Goal: Task Accomplishment & Management: Use online tool/utility

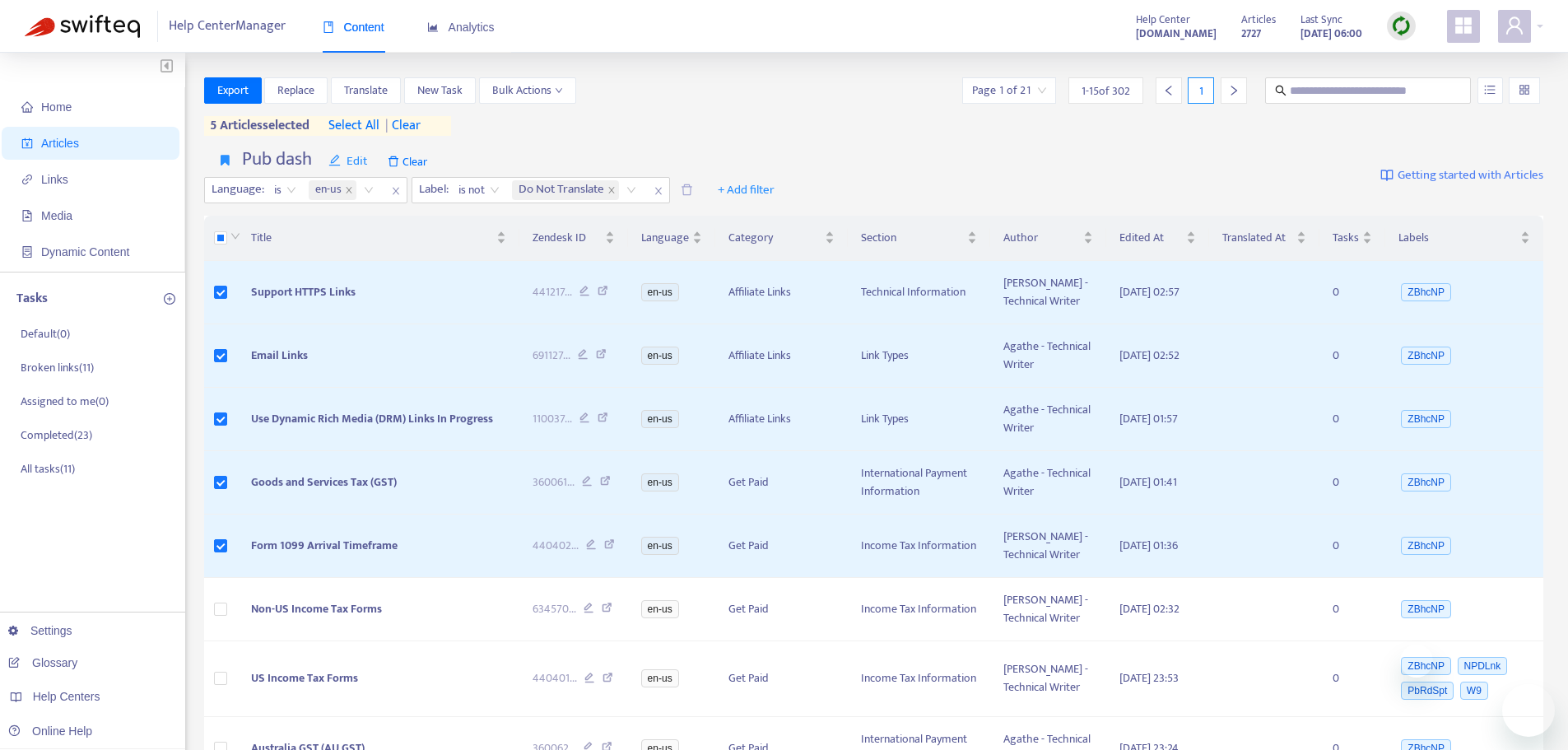
click at [1401, 25] on img at bounding box center [1401, 26] width 20 height 20
click at [1419, 56] on link "Quick Sync" at bounding box center [1435, 60] width 70 height 19
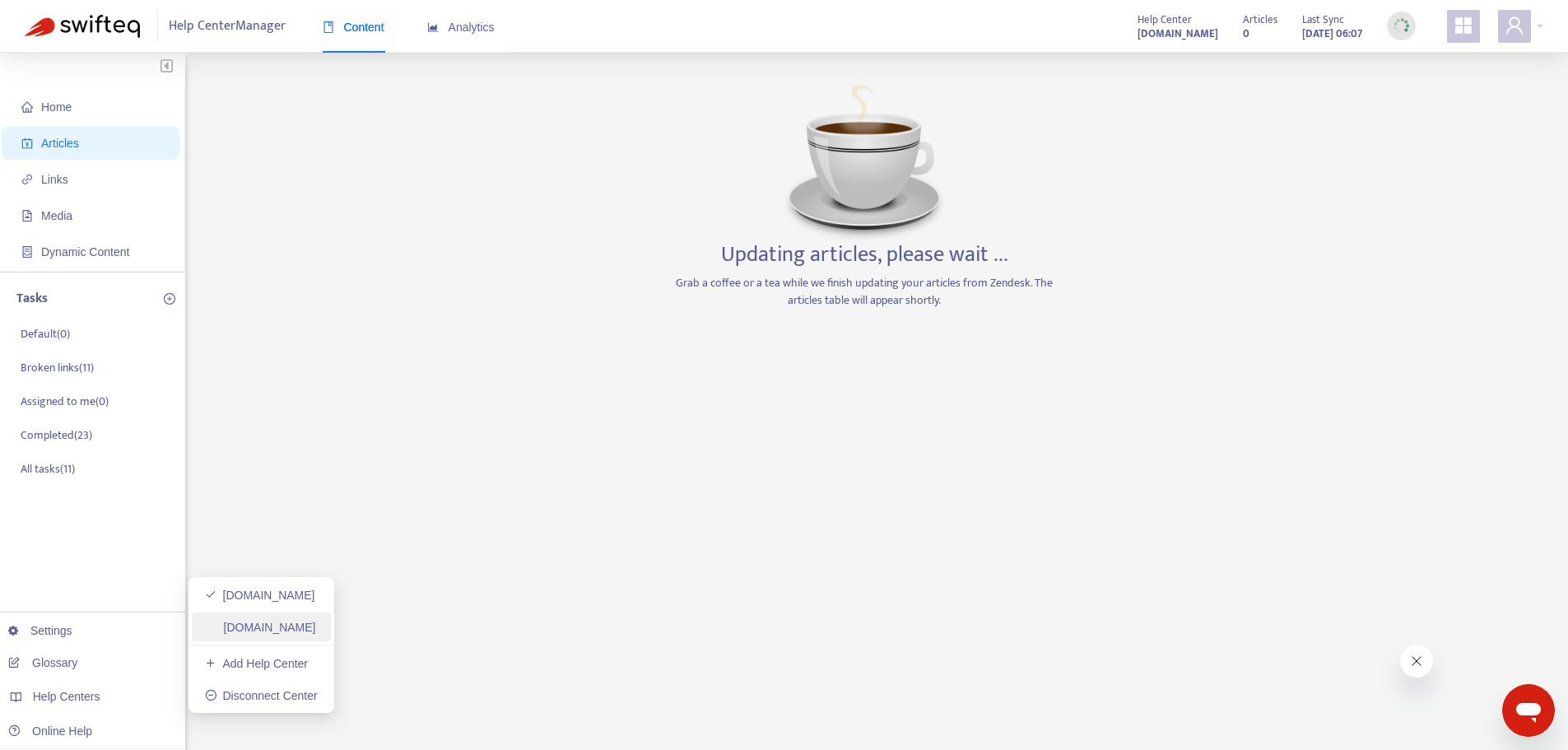
click at [316, 631] on link "[DOMAIN_NAME]" at bounding box center [260, 627] width 111 height 13
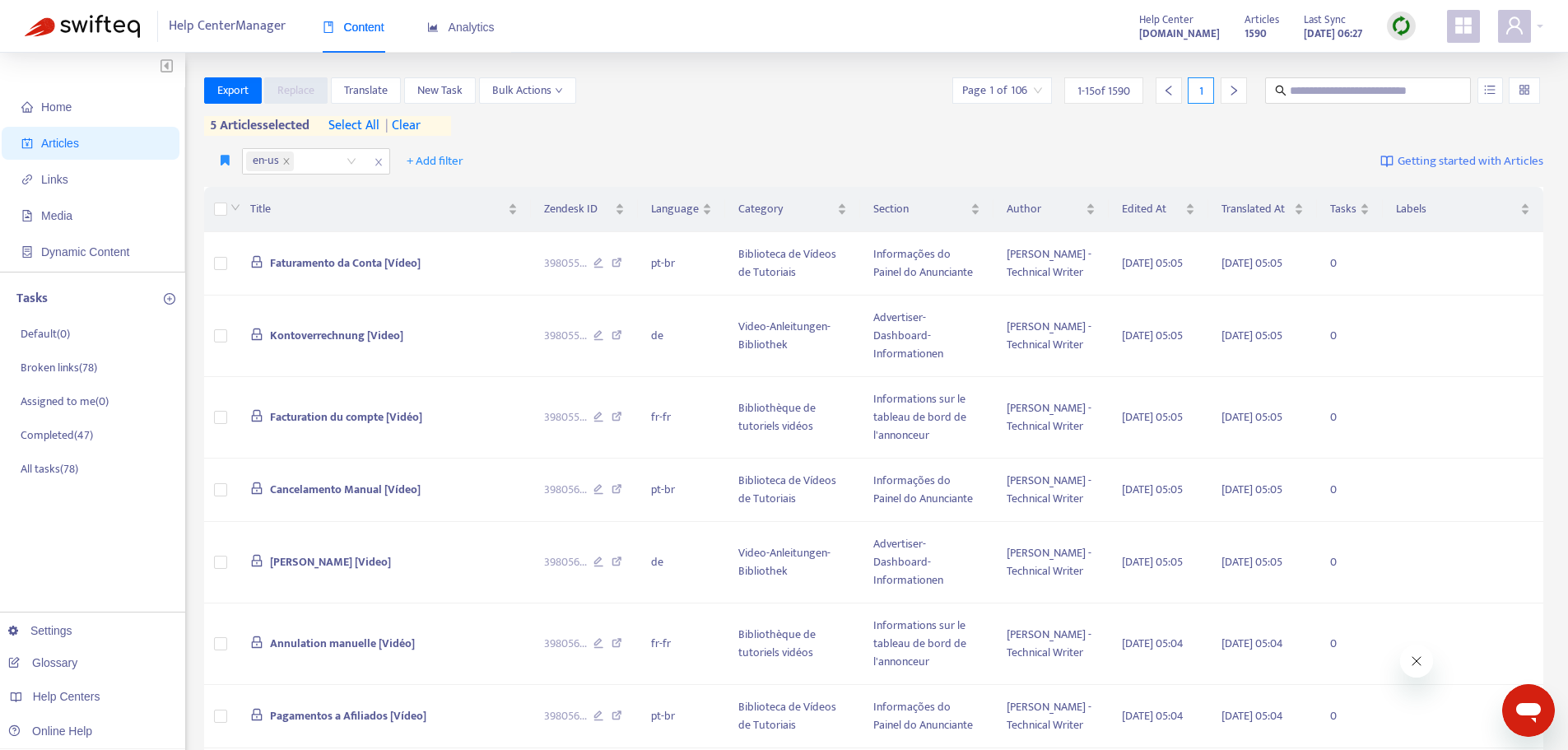
click at [1400, 20] on img at bounding box center [1401, 26] width 20 height 20
click at [1400, 53] on link "Quick Sync" at bounding box center [1435, 60] width 70 height 19
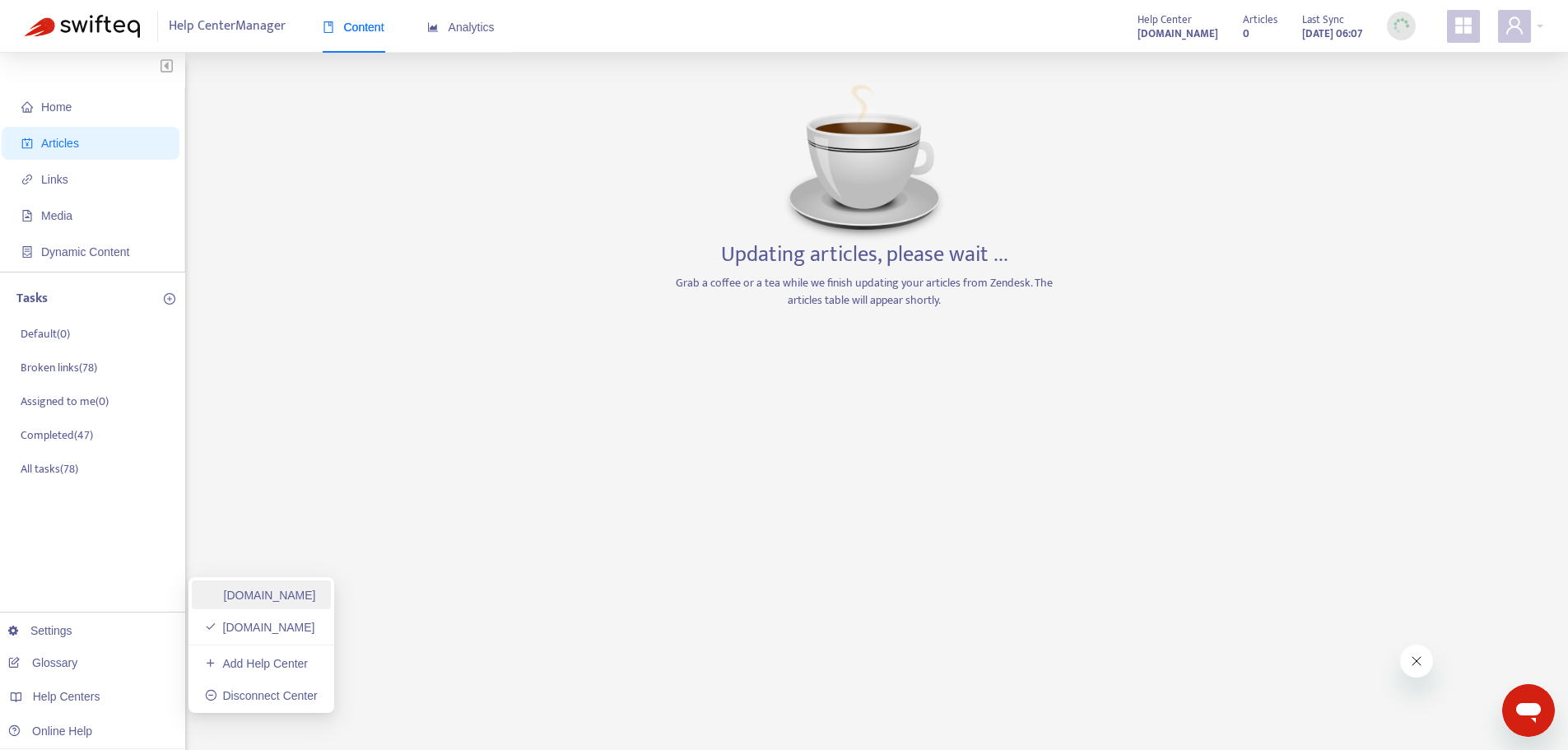
click at [271, 599] on link "[DOMAIN_NAME]" at bounding box center [260, 594] width 111 height 13
click at [537, 471] on div "Home Articles Links Media Dynamic Content Tasks Default ( 0 ) Broken links ( 11…" at bounding box center [784, 559] width 1519 height 963
click at [263, 621] on link "[DOMAIN_NAME]" at bounding box center [260, 627] width 111 height 13
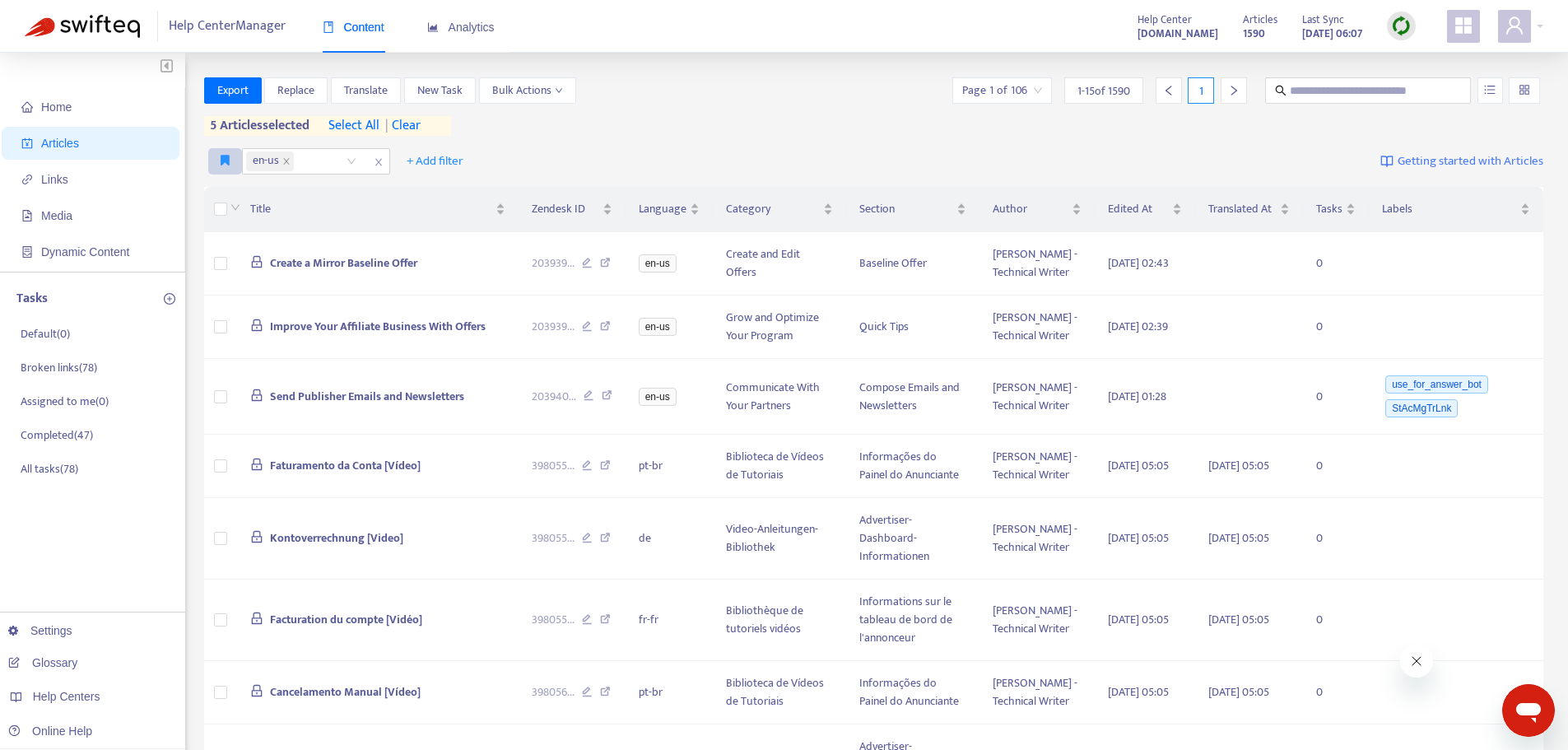
click at [224, 160] on icon "button" at bounding box center [225, 160] width 9 height 13
click at [224, 190] on span "Ad dash" at bounding box center [241, 194] width 39 height 18
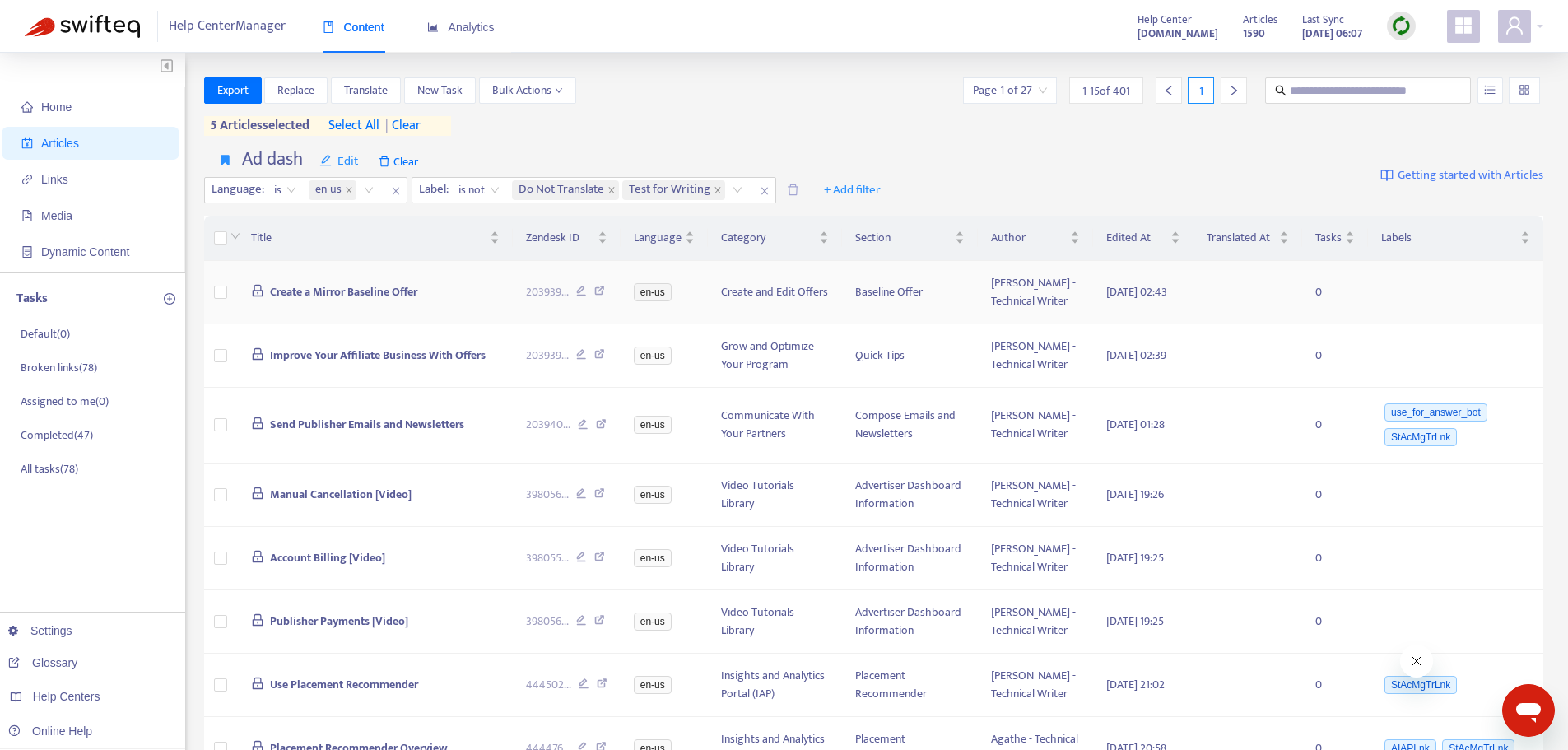
click at [376, 301] on span "Create a Mirror Baseline Offer" at bounding box center [343, 292] width 147 height 19
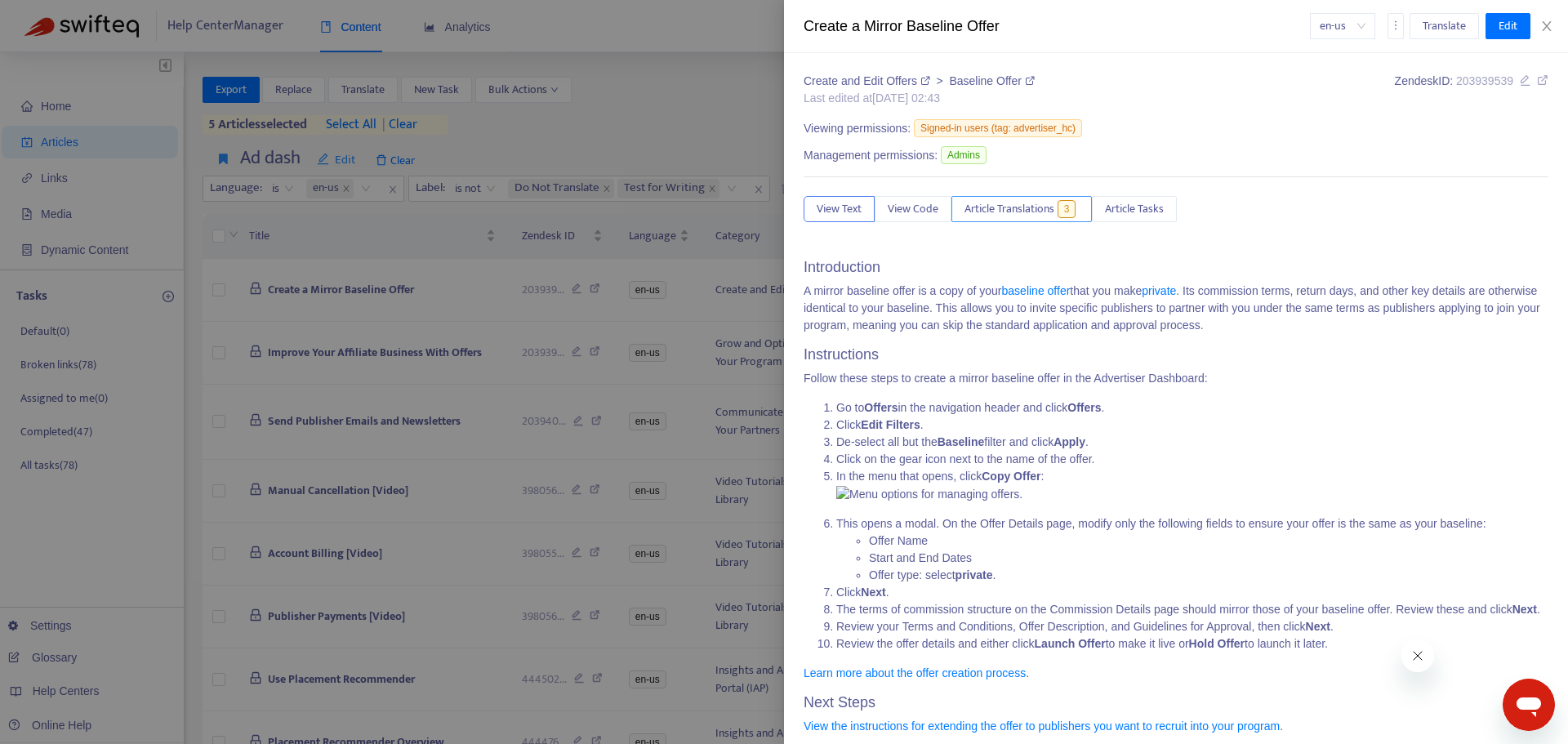
click at [967, 201] on span "Article Translations" at bounding box center [1010, 208] width 90 height 18
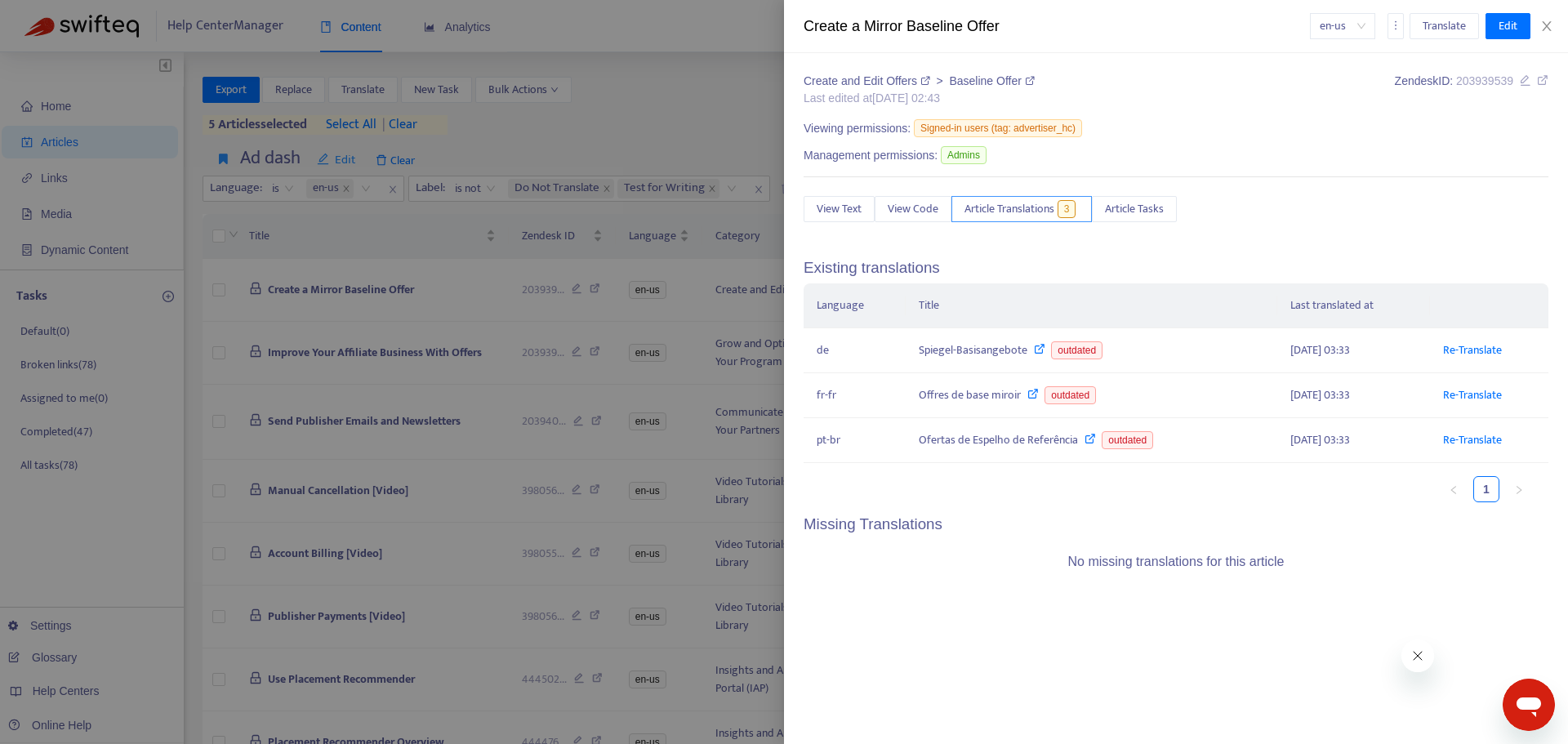
click at [989, 204] on span "Article Translations" at bounding box center [1010, 208] width 90 height 18
click at [233, 294] on div at bounding box center [784, 372] width 1568 height 744
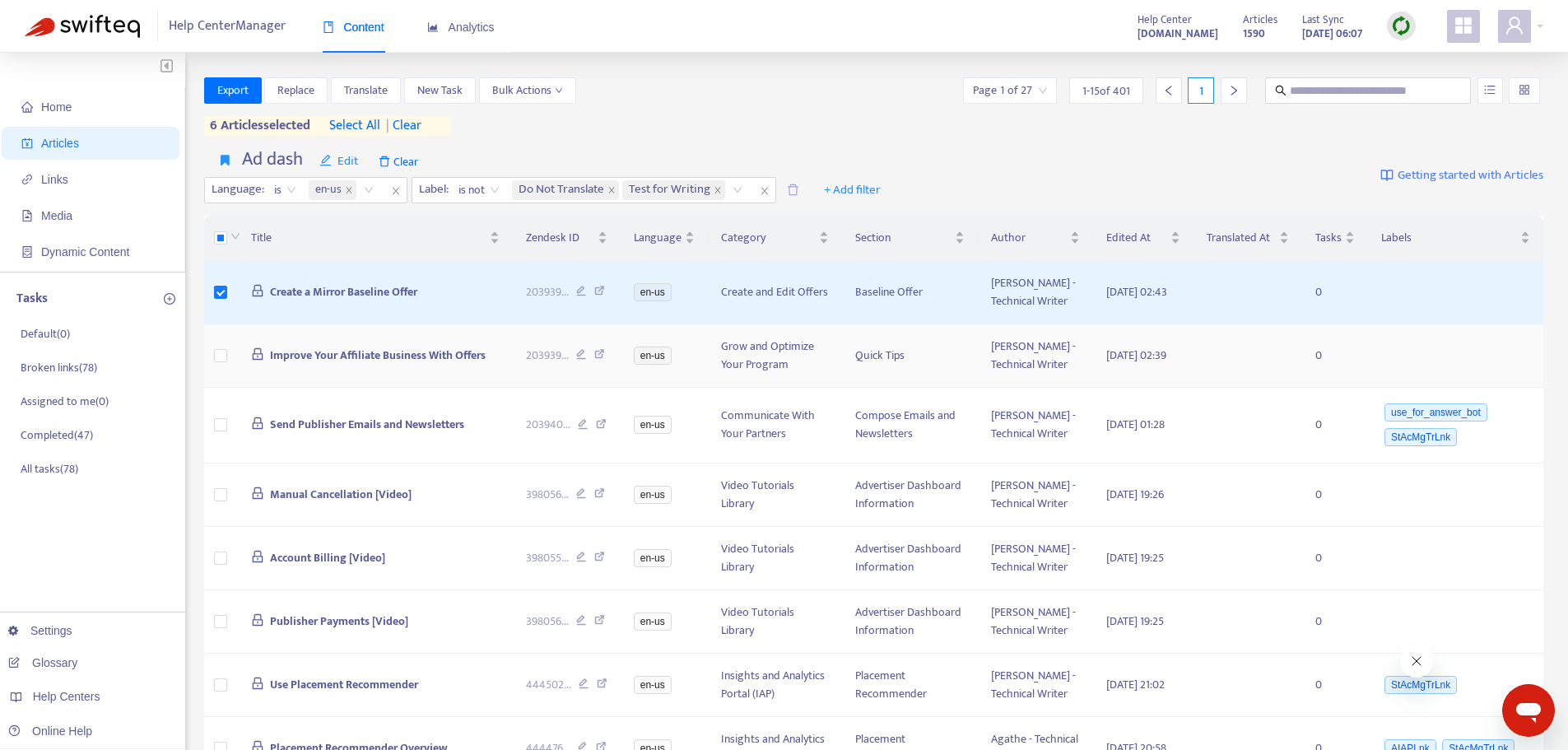
click at [212, 385] on td at bounding box center [221, 356] width 34 height 64
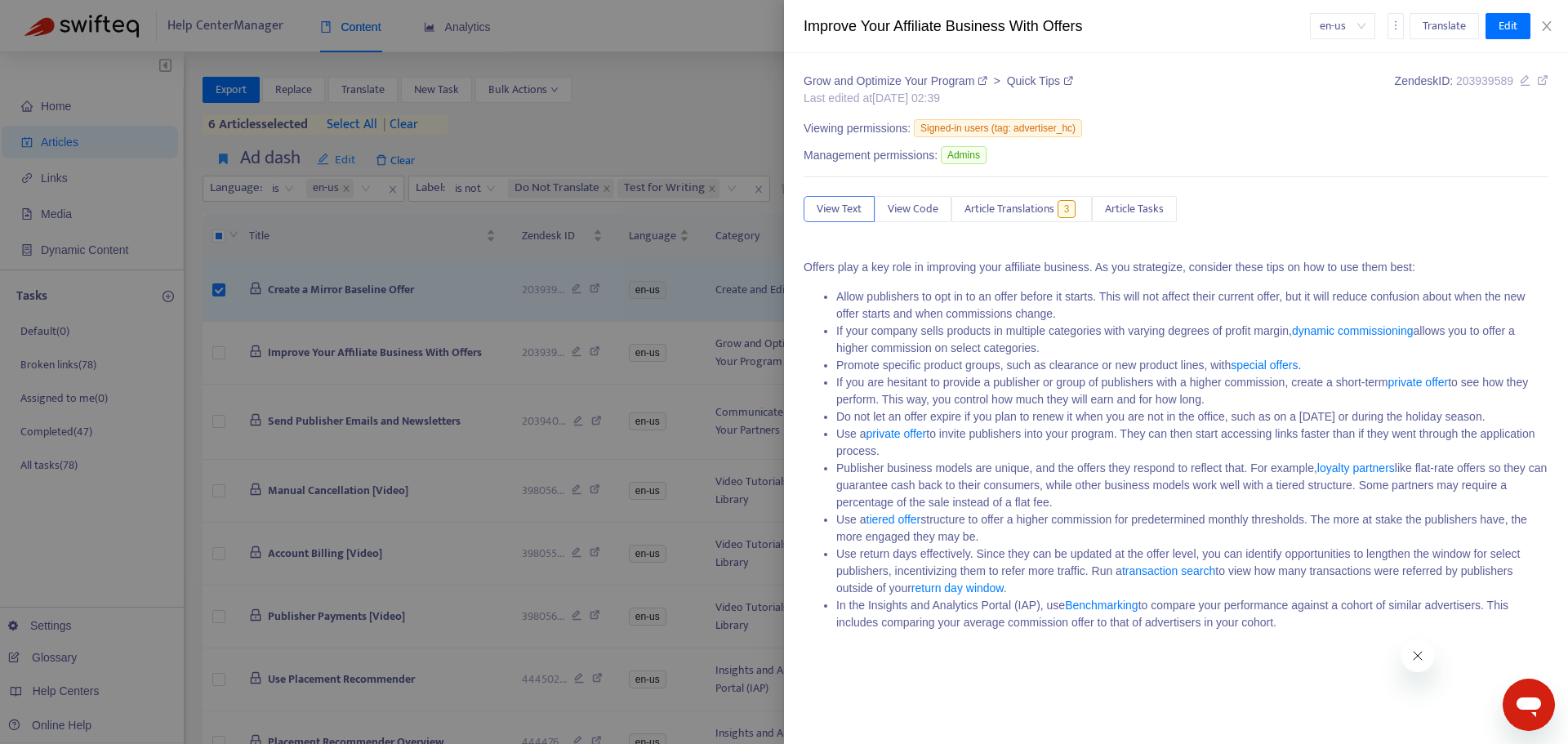
click at [220, 380] on div at bounding box center [784, 372] width 1568 height 744
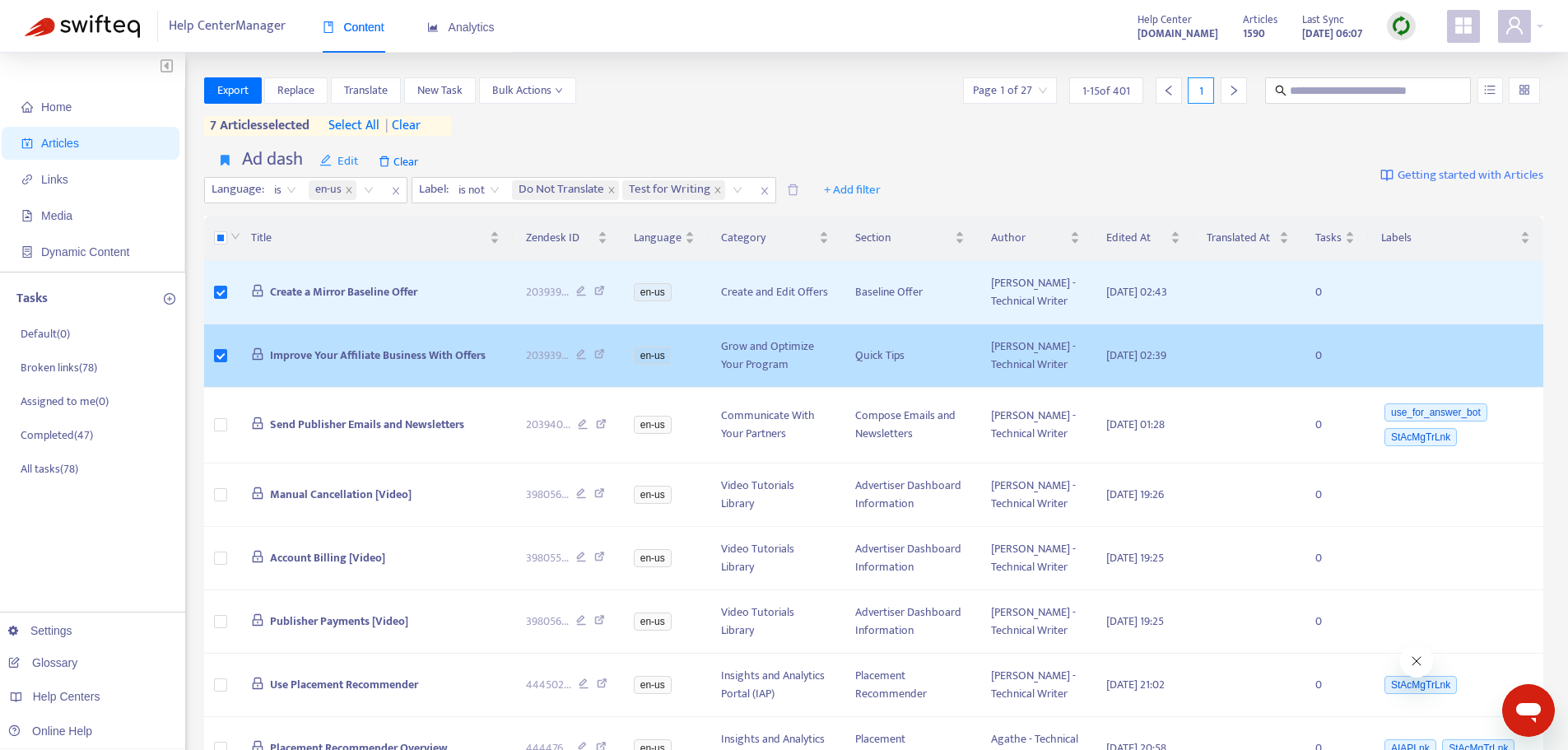
click at [338, 365] on span "Improve Your Affiliate Business With Offers" at bounding box center [378, 355] width 216 height 19
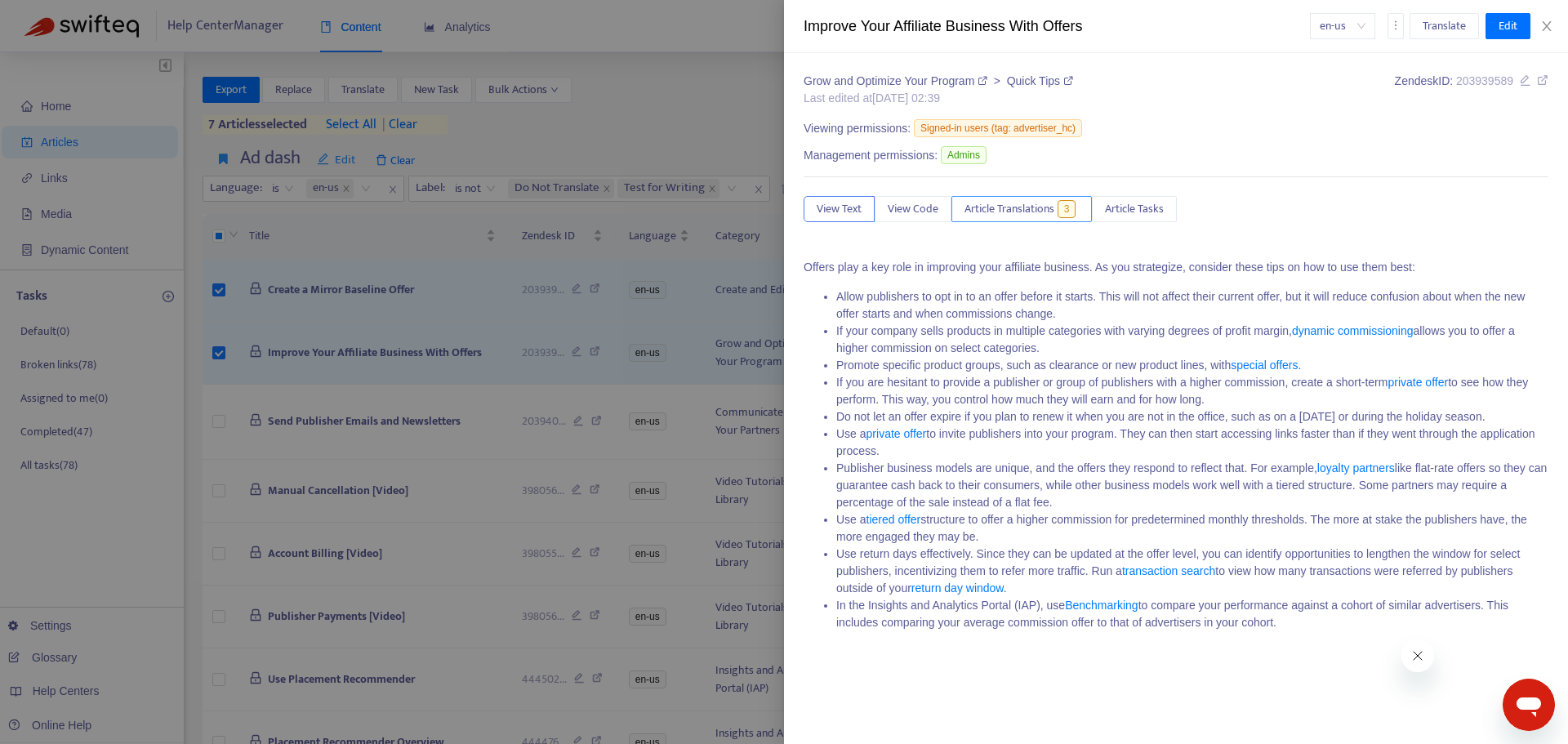
click at [1034, 211] on span "Article Translations" at bounding box center [1010, 208] width 90 height 18
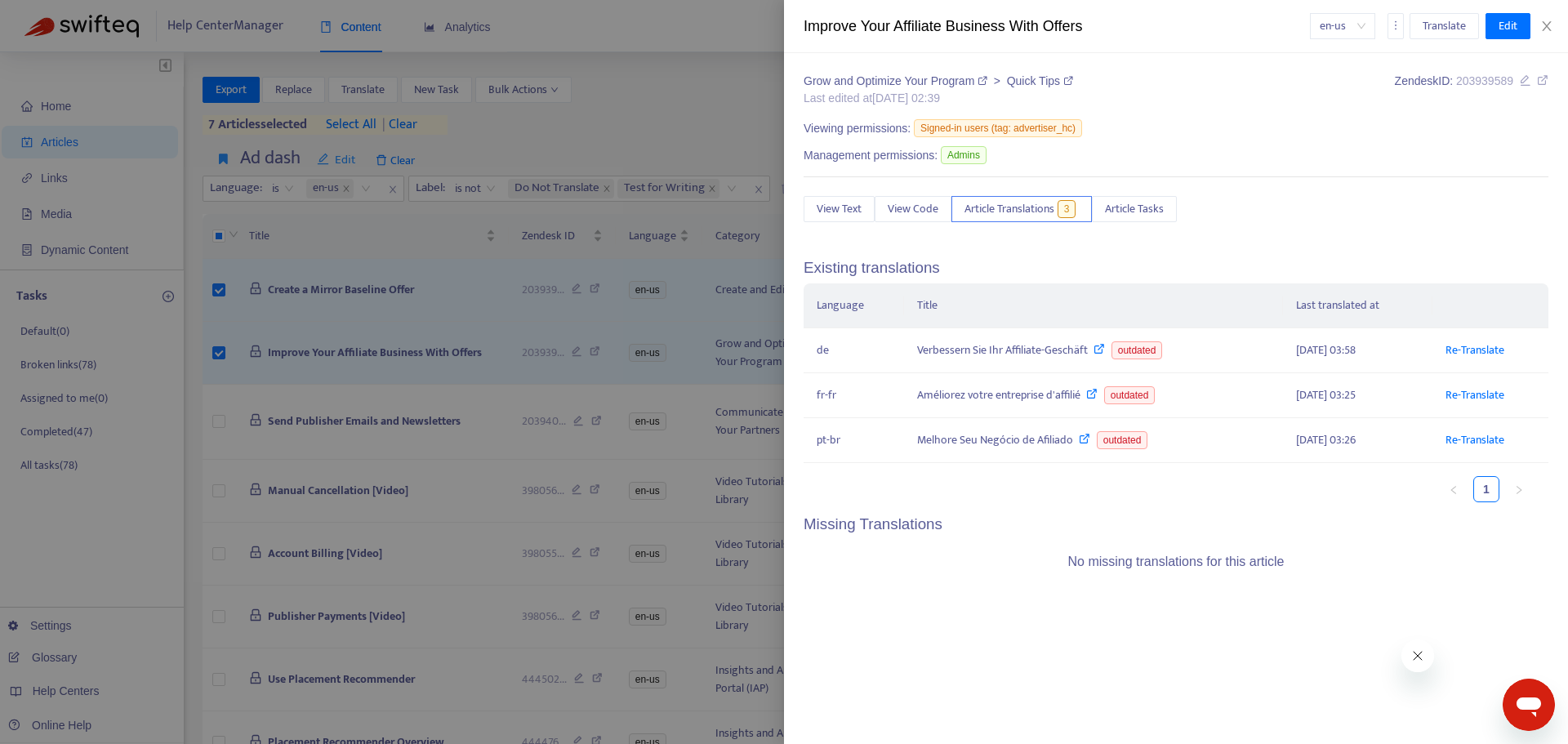
click at [348, 445] on div at bounding box center [784, 372] width 1568 height 744
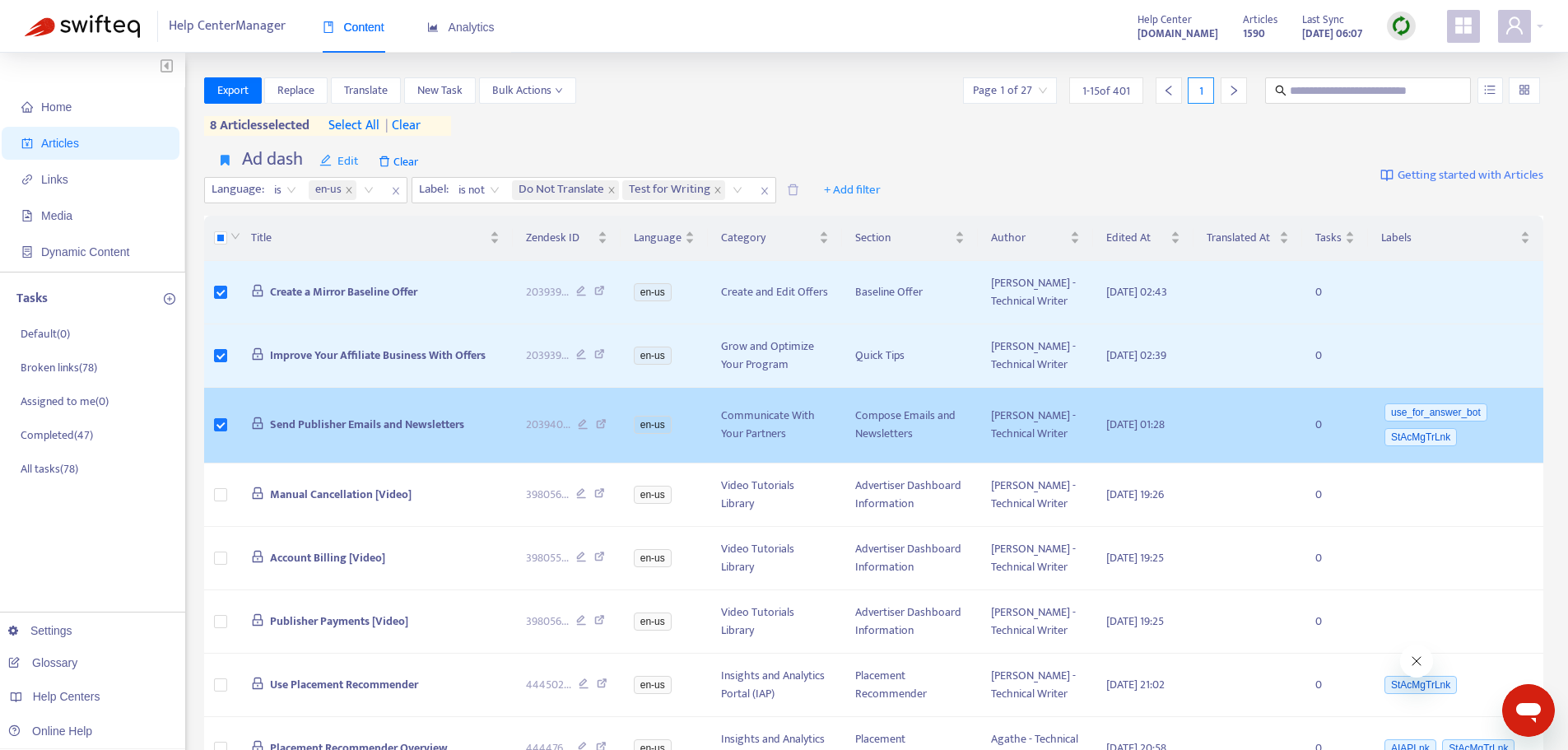
click at [365, 434] on span "Send Publisher Emails and Newsletters" at bounding box center [367, 424] width 195 height 19
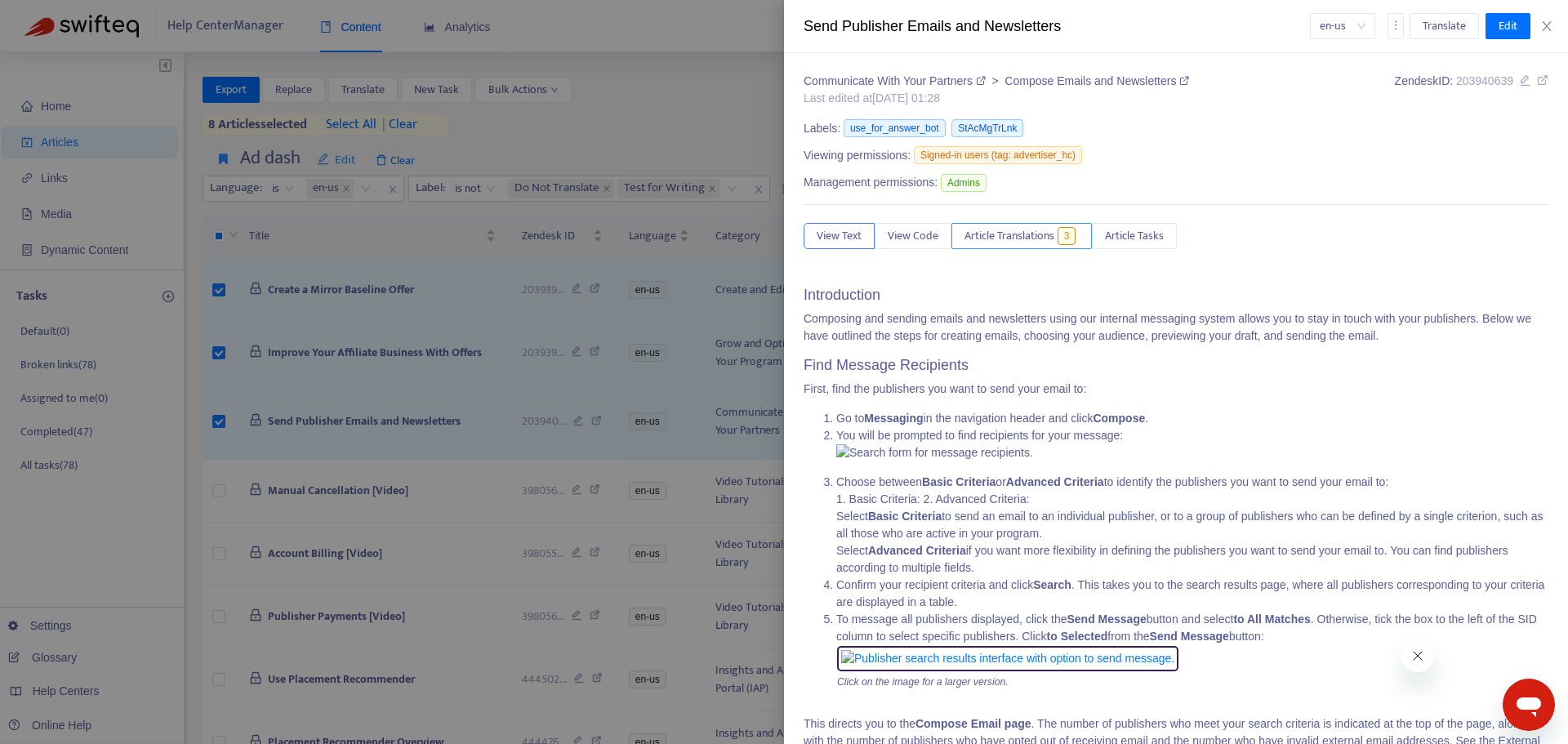
click at [1072, 229] on span "3" at bounding box center [1067, 235] width 19 height 18
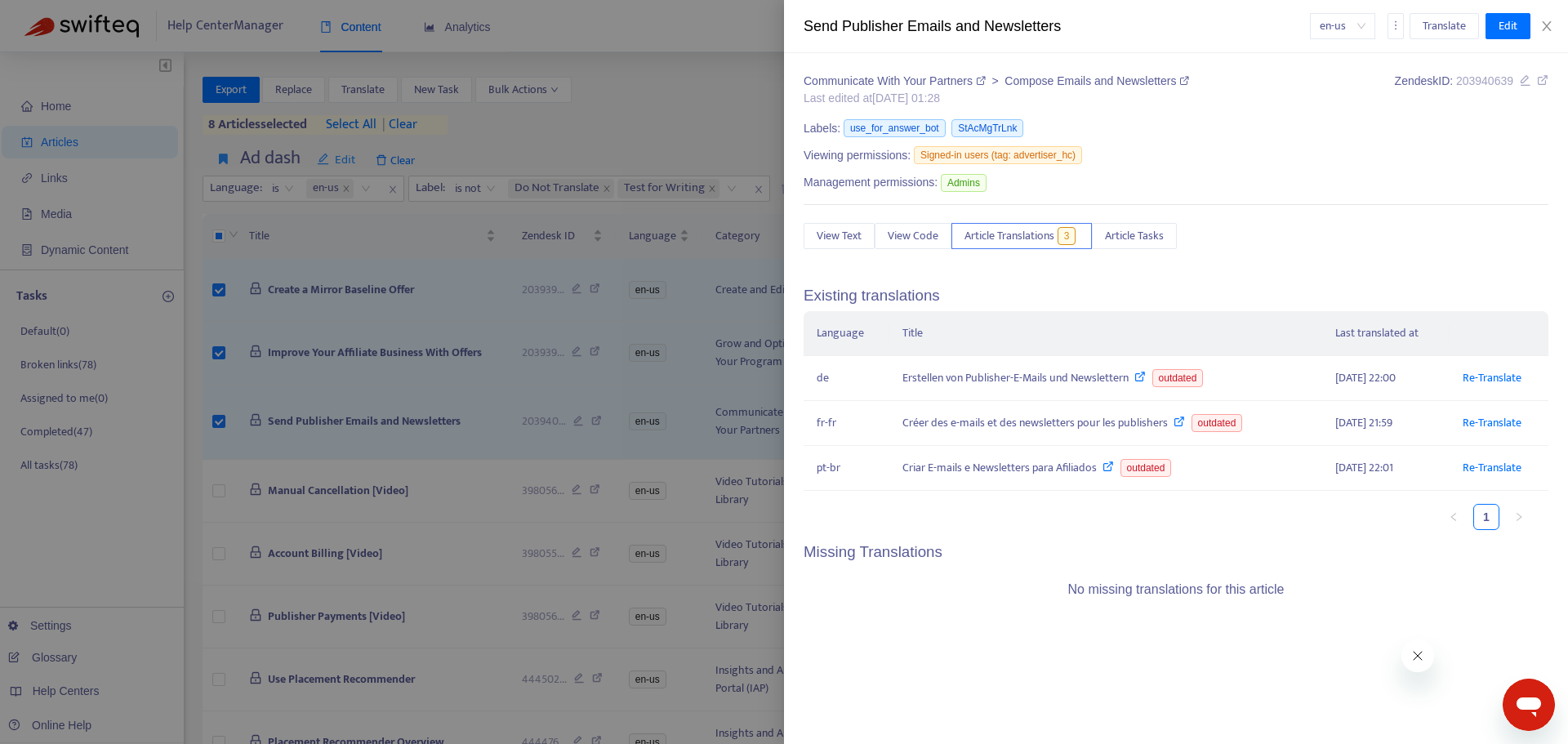
click at [407, 444] on div at bounding box center [784, 372] width 1568 height 744
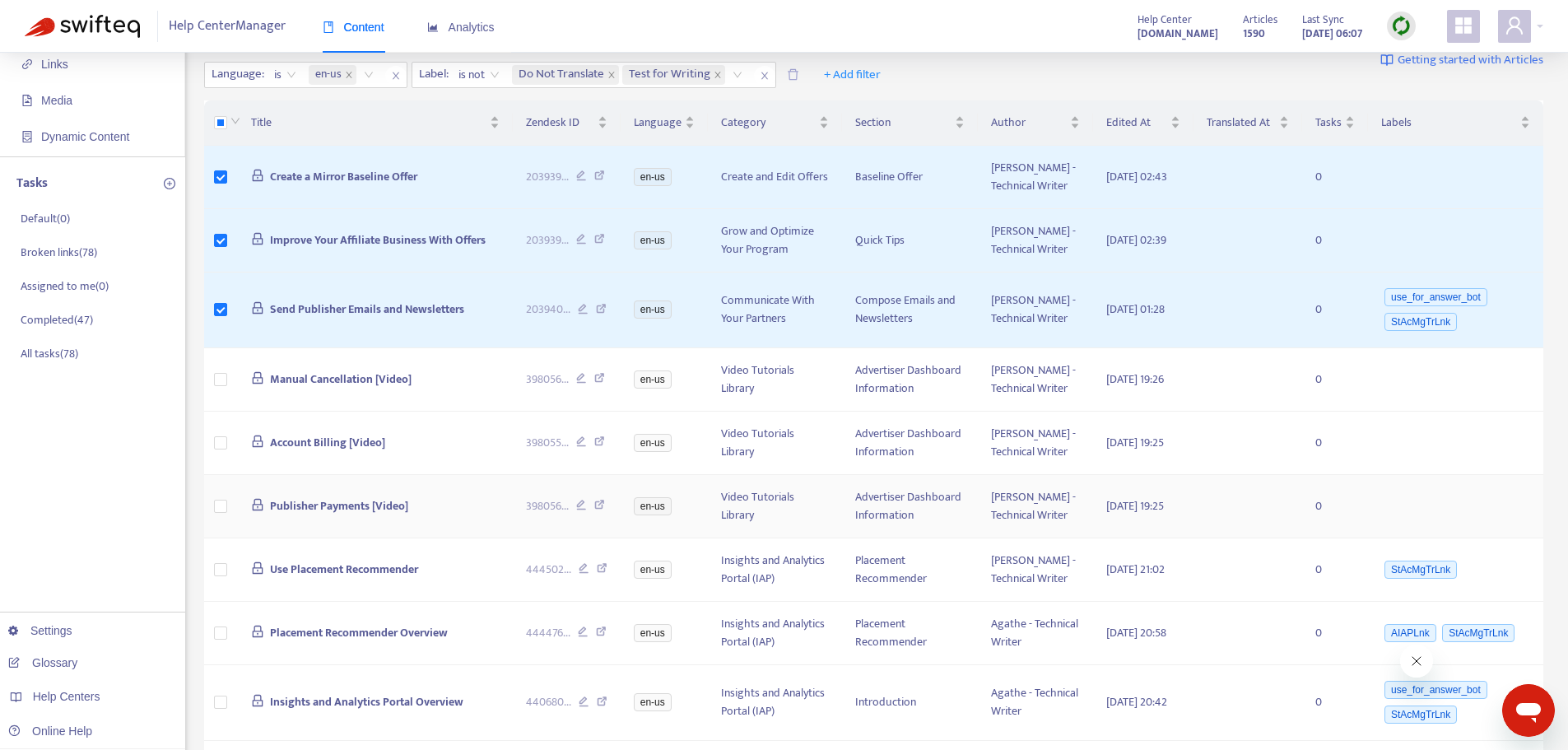
scroll to position [247, 0]
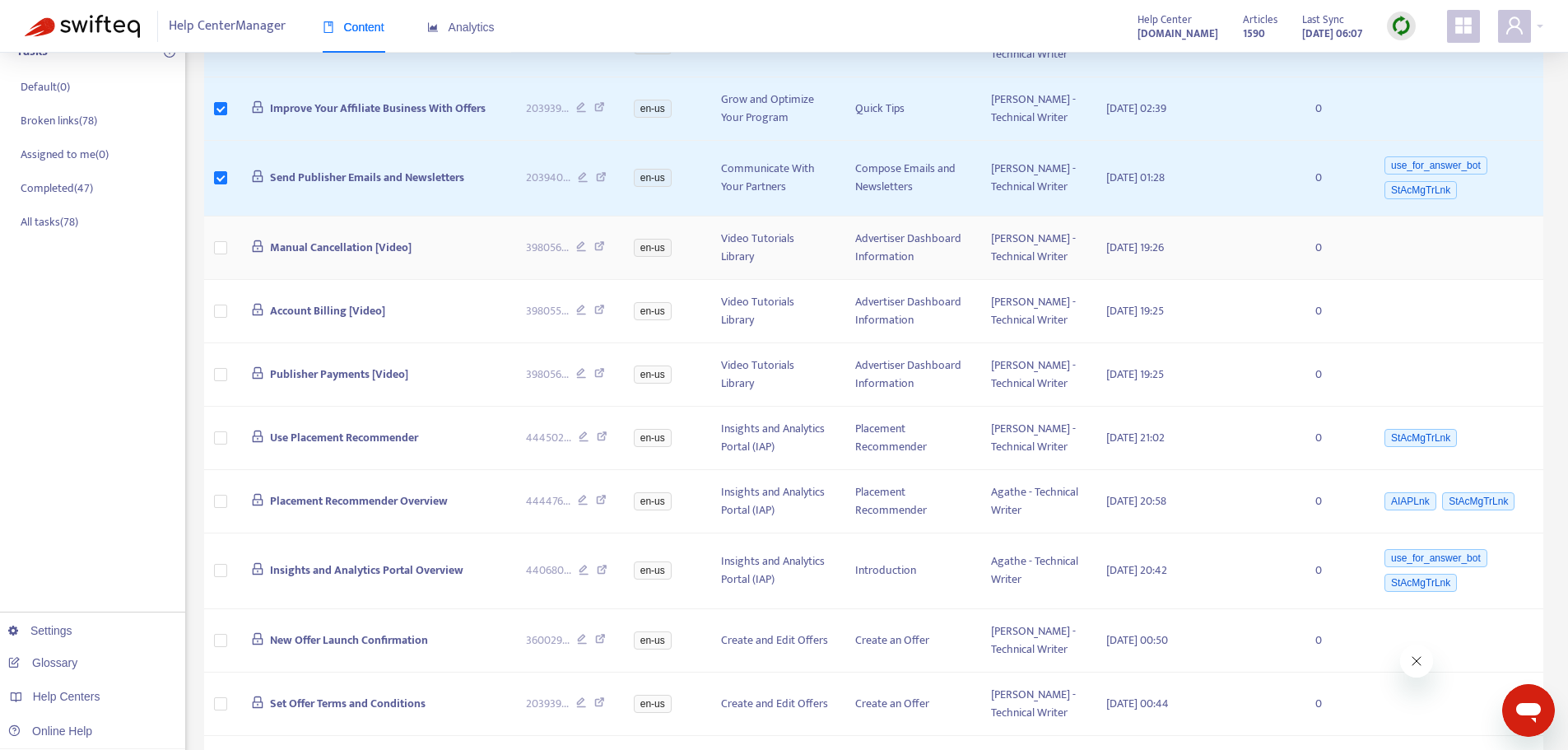
click at [345, 257] on span "Manual Cancellation [Video]" at bounding box center [341, 247] width 142 height 19
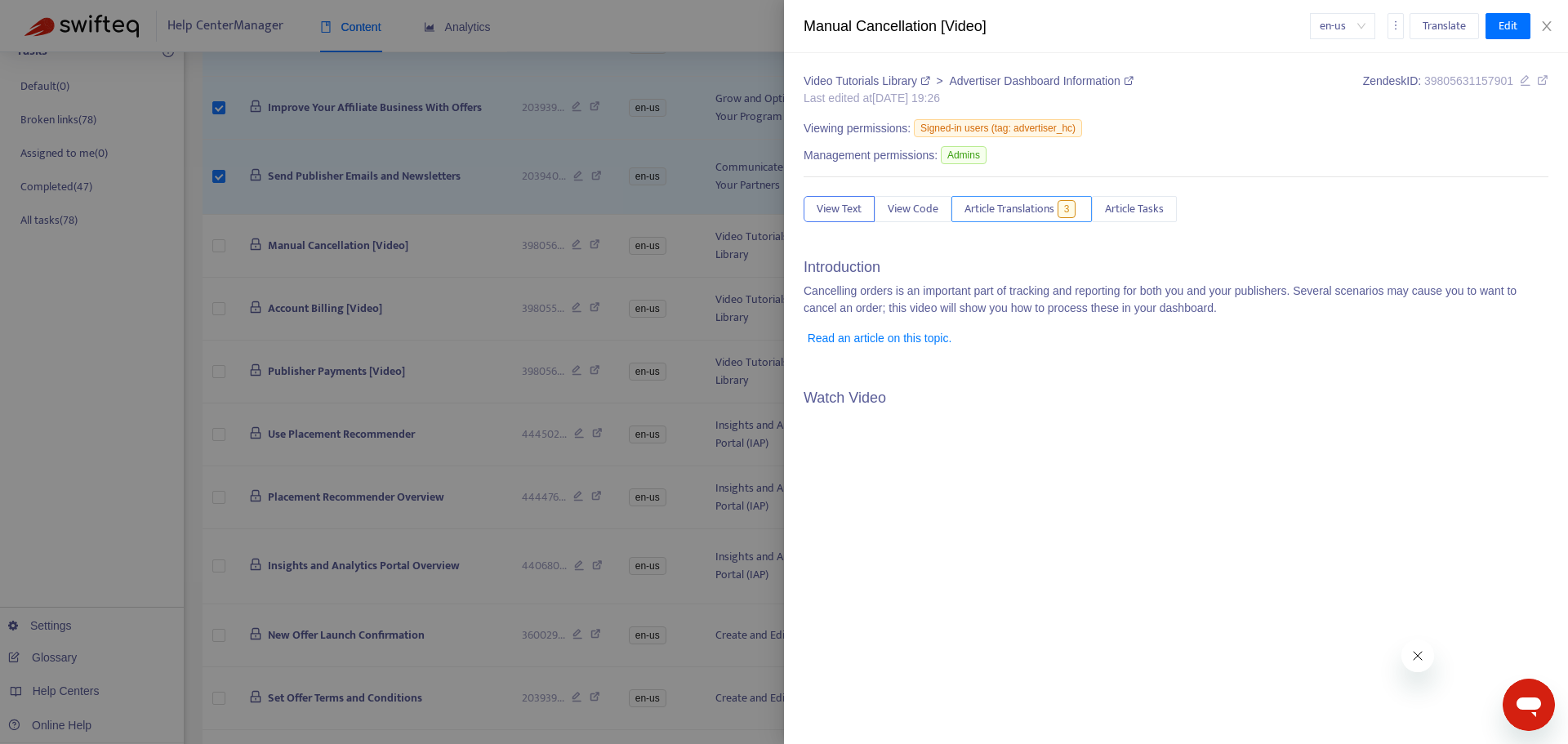
click at [1017, 207] on span "Article Translations" at bounding box center [1010, 208] width 90 height 18
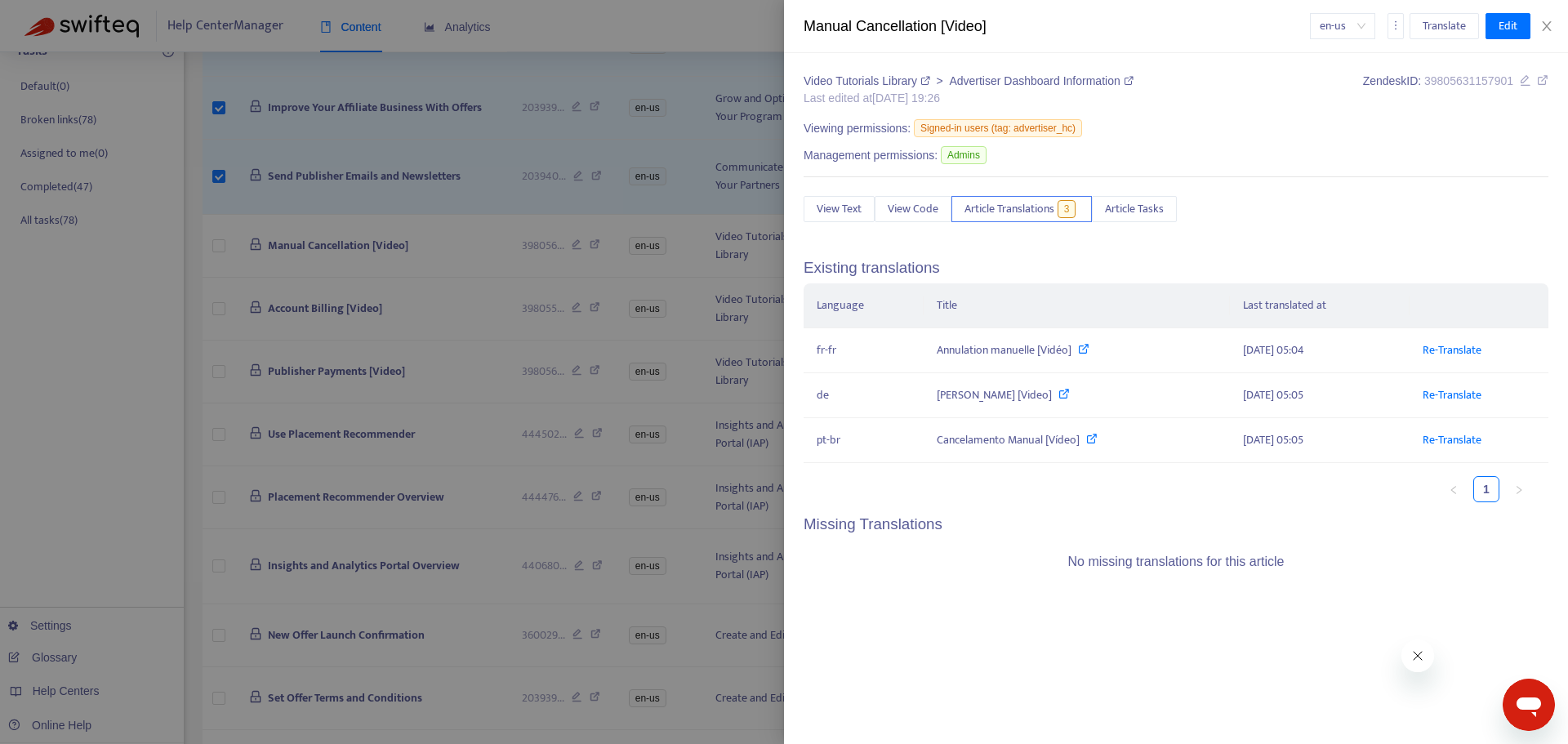
click at [428, 246] on div at bounding box center [784, 372] width 1568 height 744
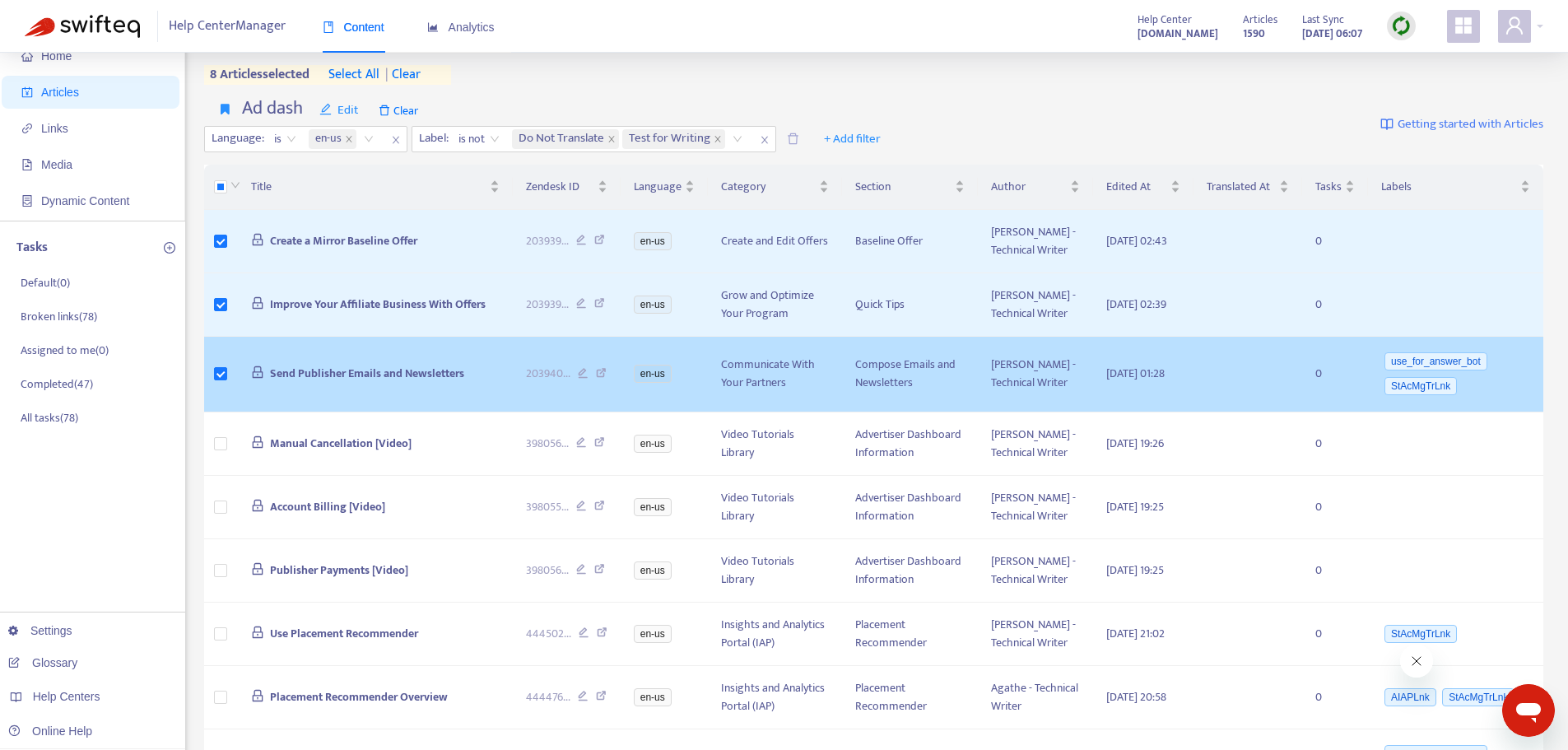
scroll to position [0, 0]
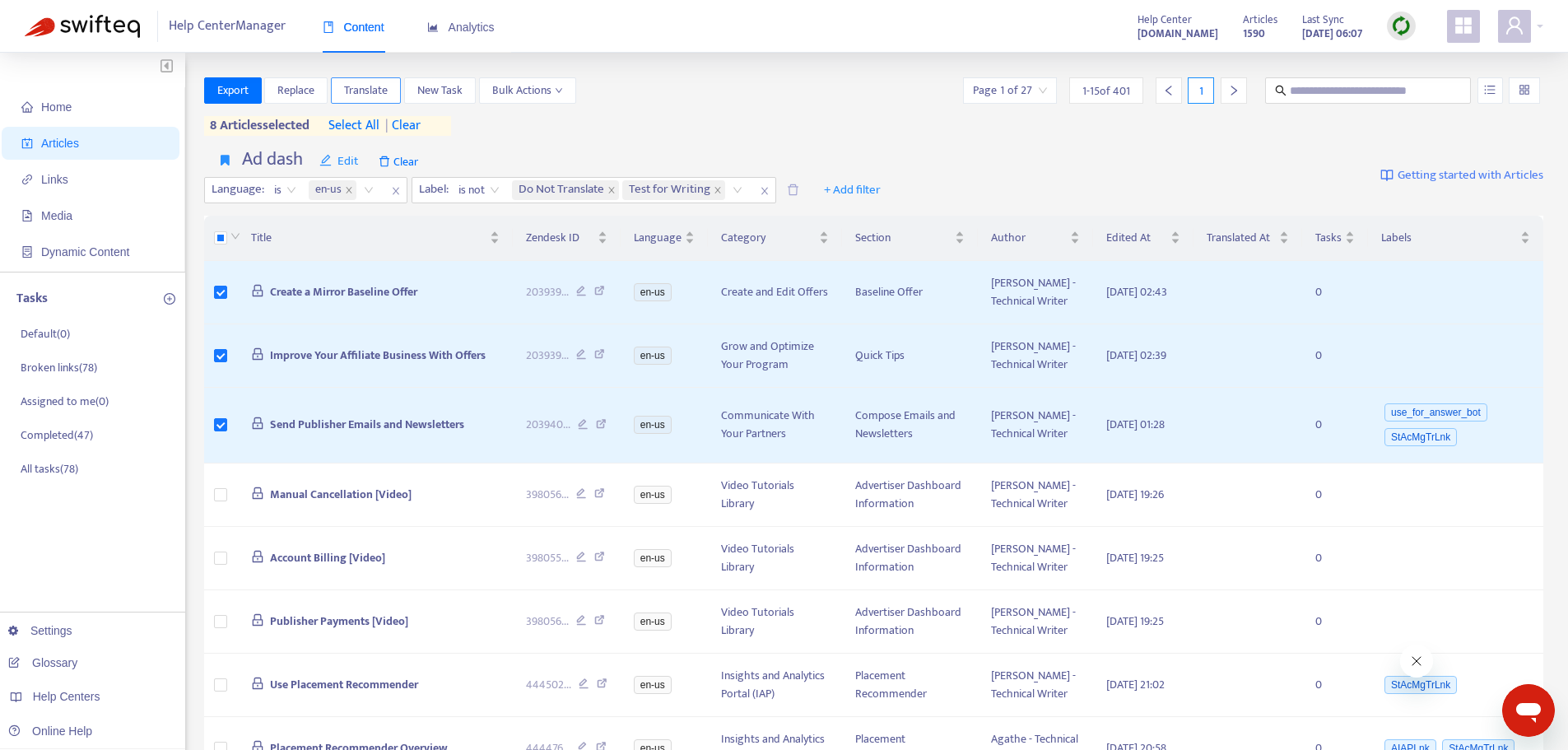
click at [378, 92] on span "Translate" at bounding box center [365, 90] width 43 height 18
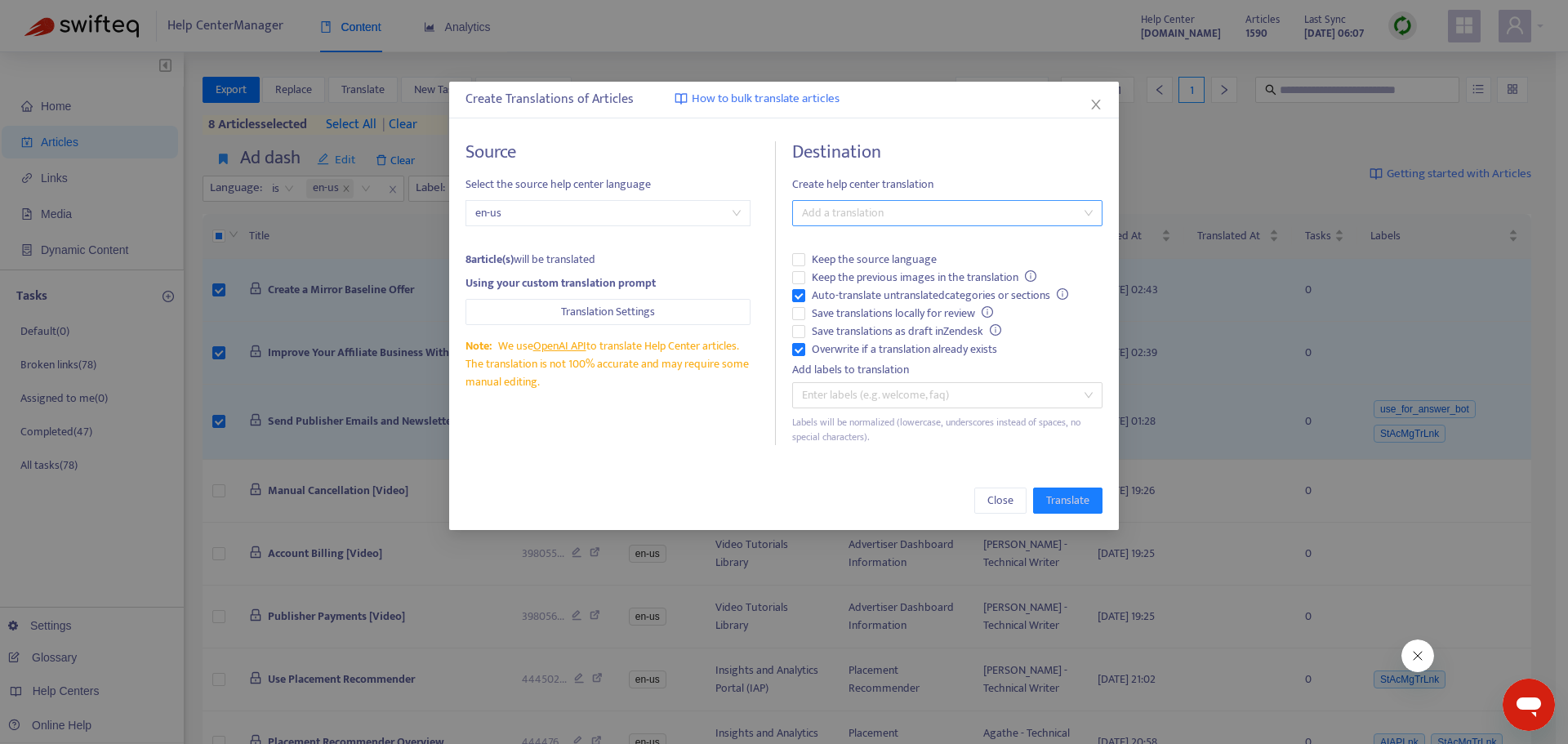
click at [867, 204] on div "Destination Create help center translation Add a translation Keep the source la…" at bounding box center [947, 294] width 310 height 304
click at [866, 213] on div at bounding box center [939, 213] width 286 height 19
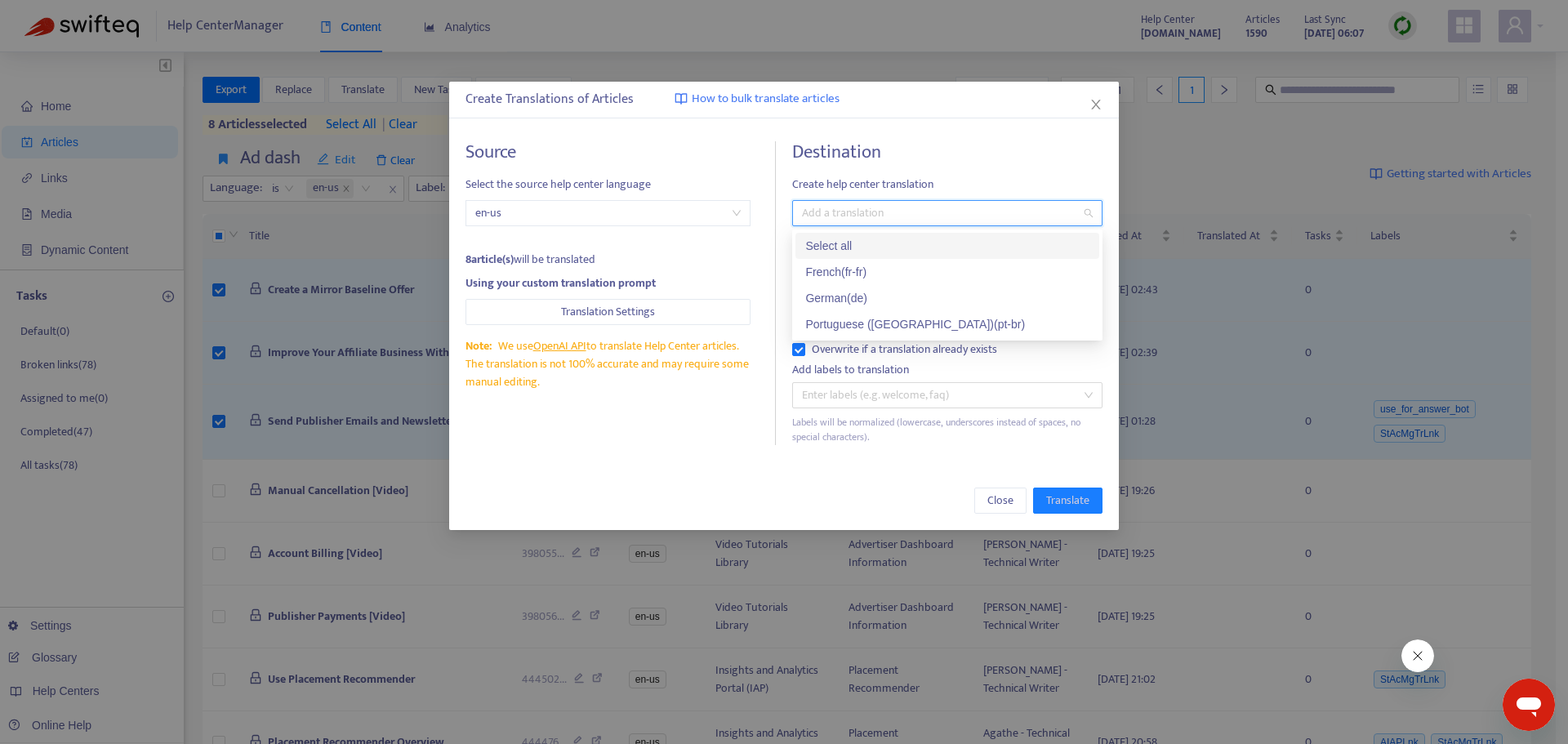
click at [834, 242] on div "Select all" at bounding box center [947, 245] width 284 height 18
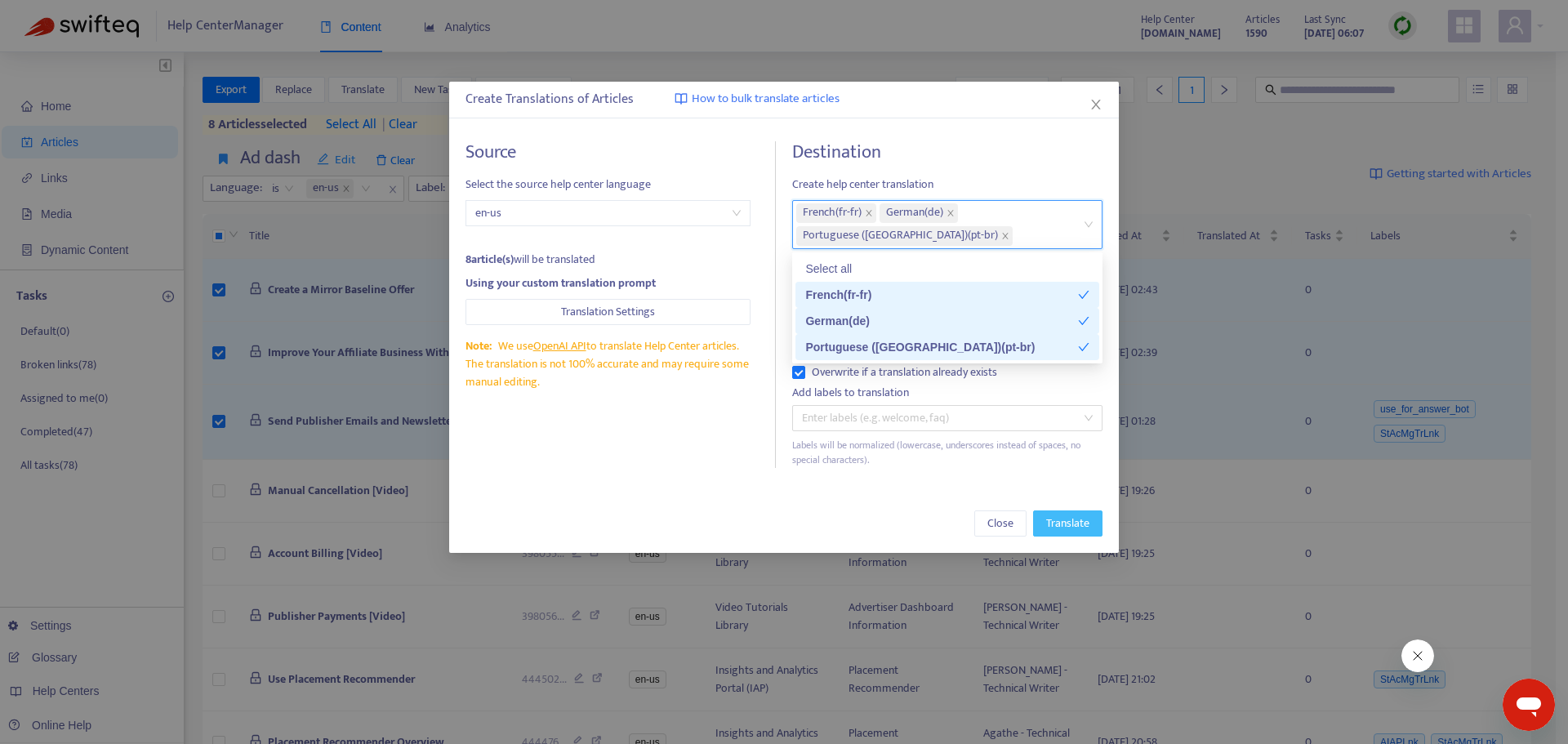
click at [1074, 516] on span "Translate" at bounding box center [1068, 523] width 43 height 18
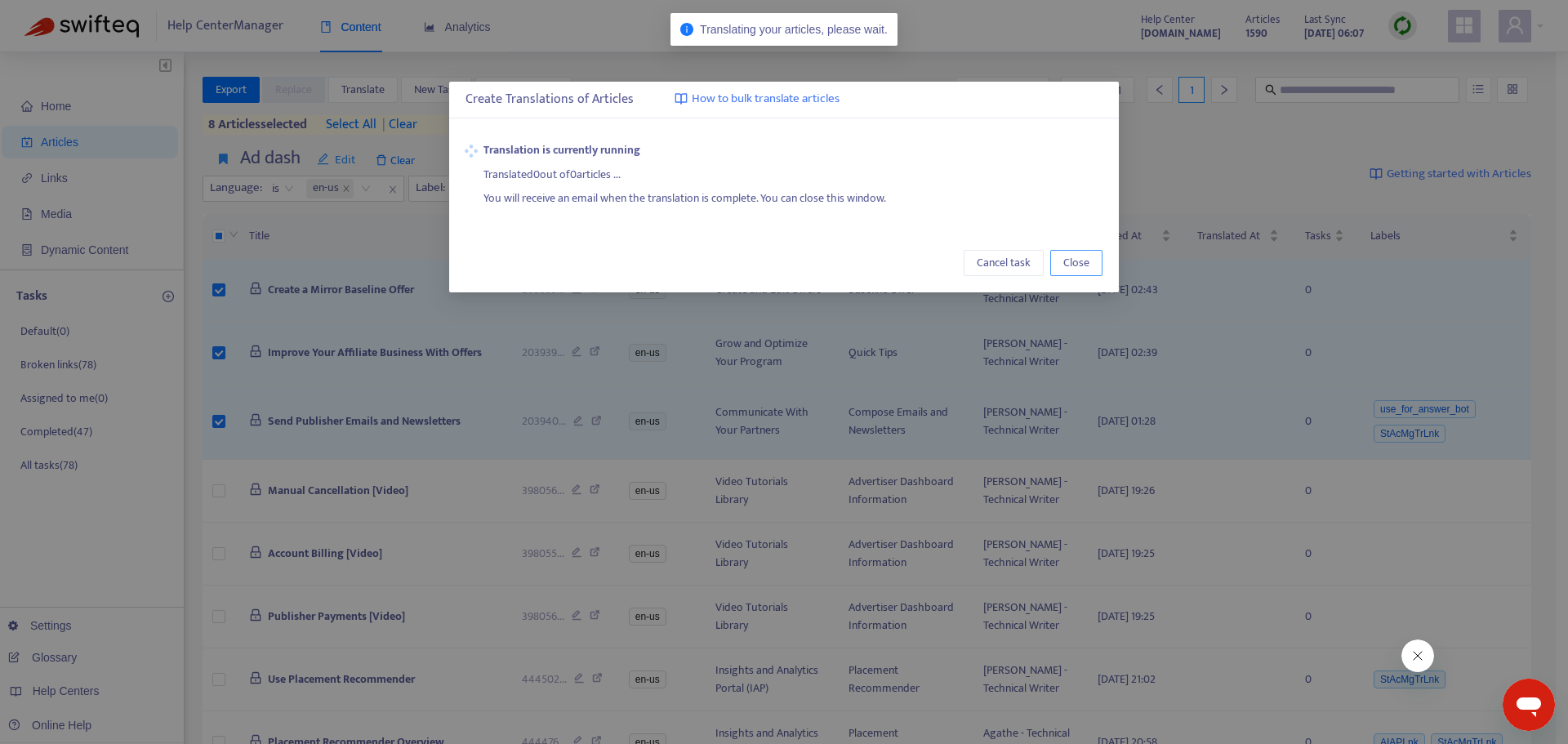
click at [1075, 265] on span "Close" at bounding box center [1076, 262] width 26 height 18
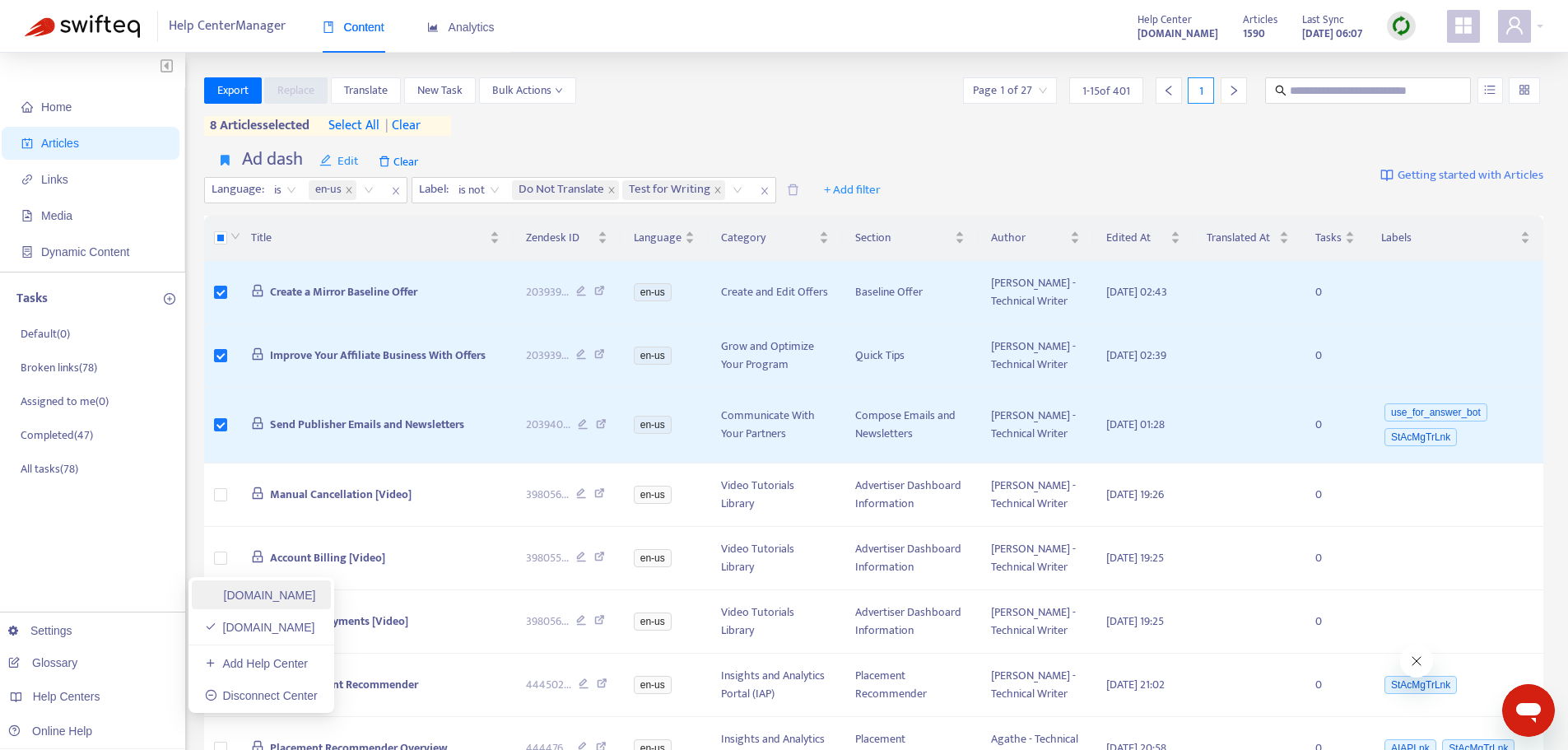
click at [303, 598] on link "[DOMAIN_NAME]" at bounding box center [260, 594] width 111 height 13
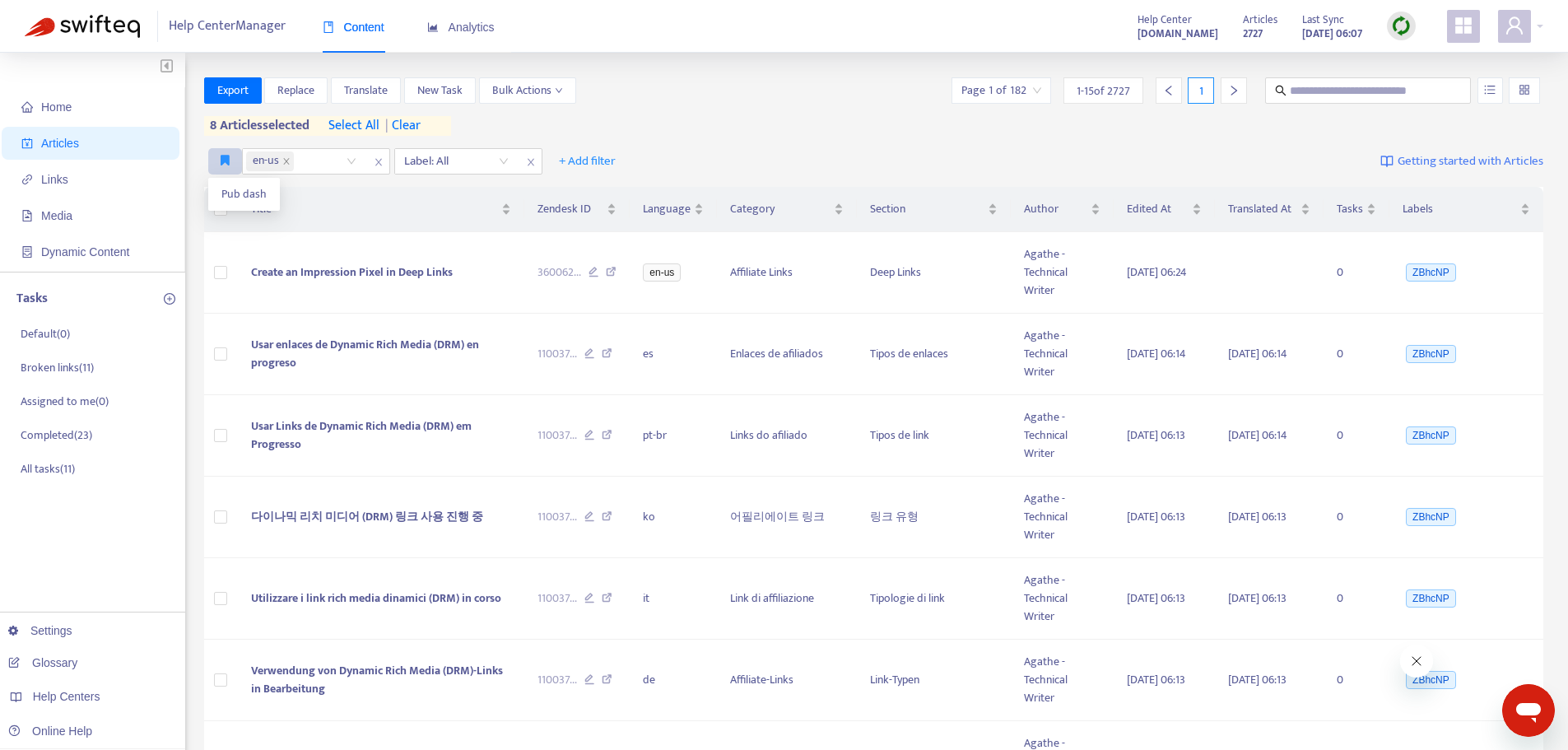
click at [222, 156] on icon "button" at bounding box center [225, 160] width 9 height 13
click at [234, 202] on span "Pub dash" at bounding box center [244, 194] width 45 height 18
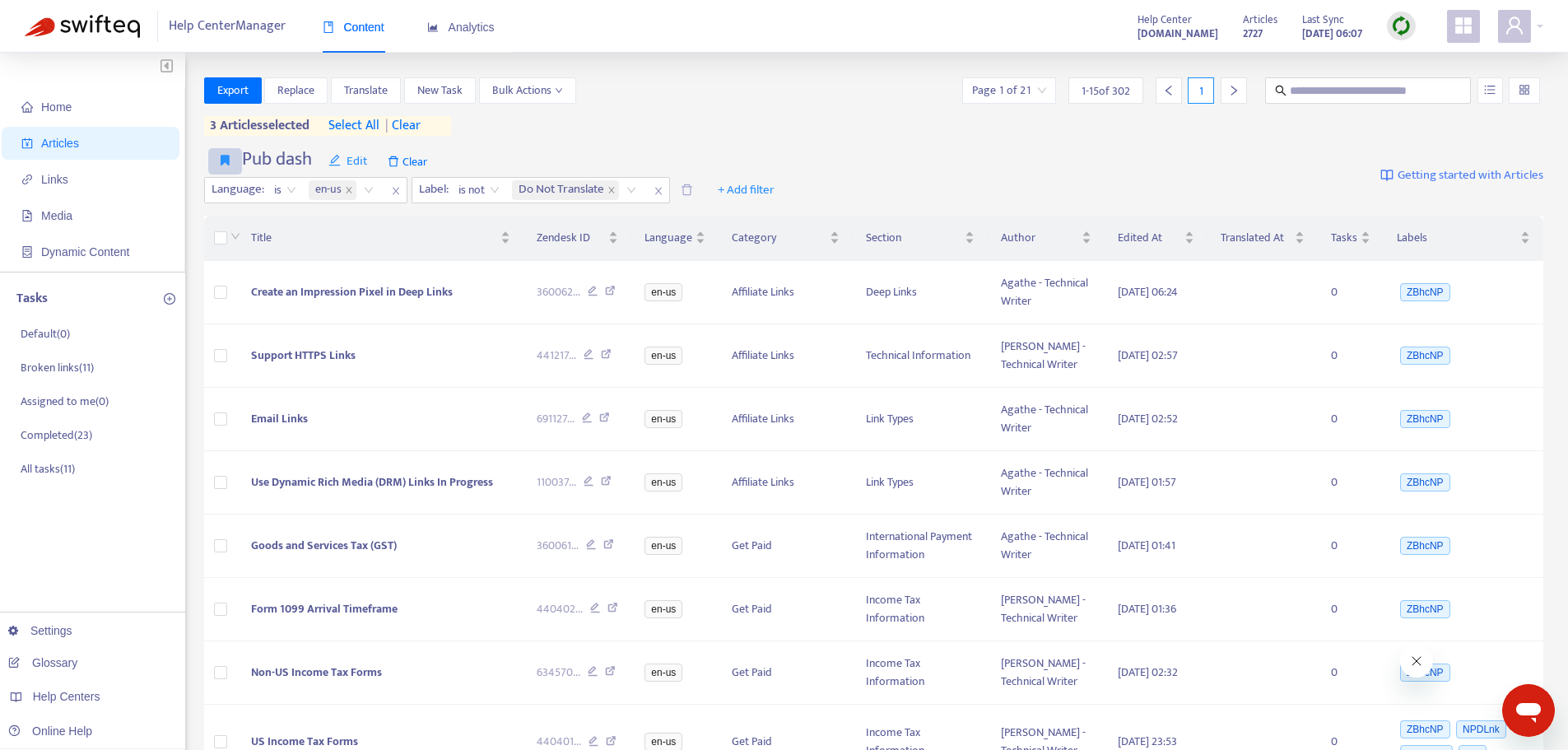
click at [224, 157] on icon "button" at bounding box center [225, 160] width 9 height 13
click at [230, 189] on span "Pub dash" at bounding box center [245, 194] width 46 height 18
click at [227, 190] on span "Pub dash" at bounding box center [245, 194] width 46 height 18
click at [325, 298] on span "Create an Impression Pixel in Deep Links" at bounding box center [351, 292] width 201 height 19
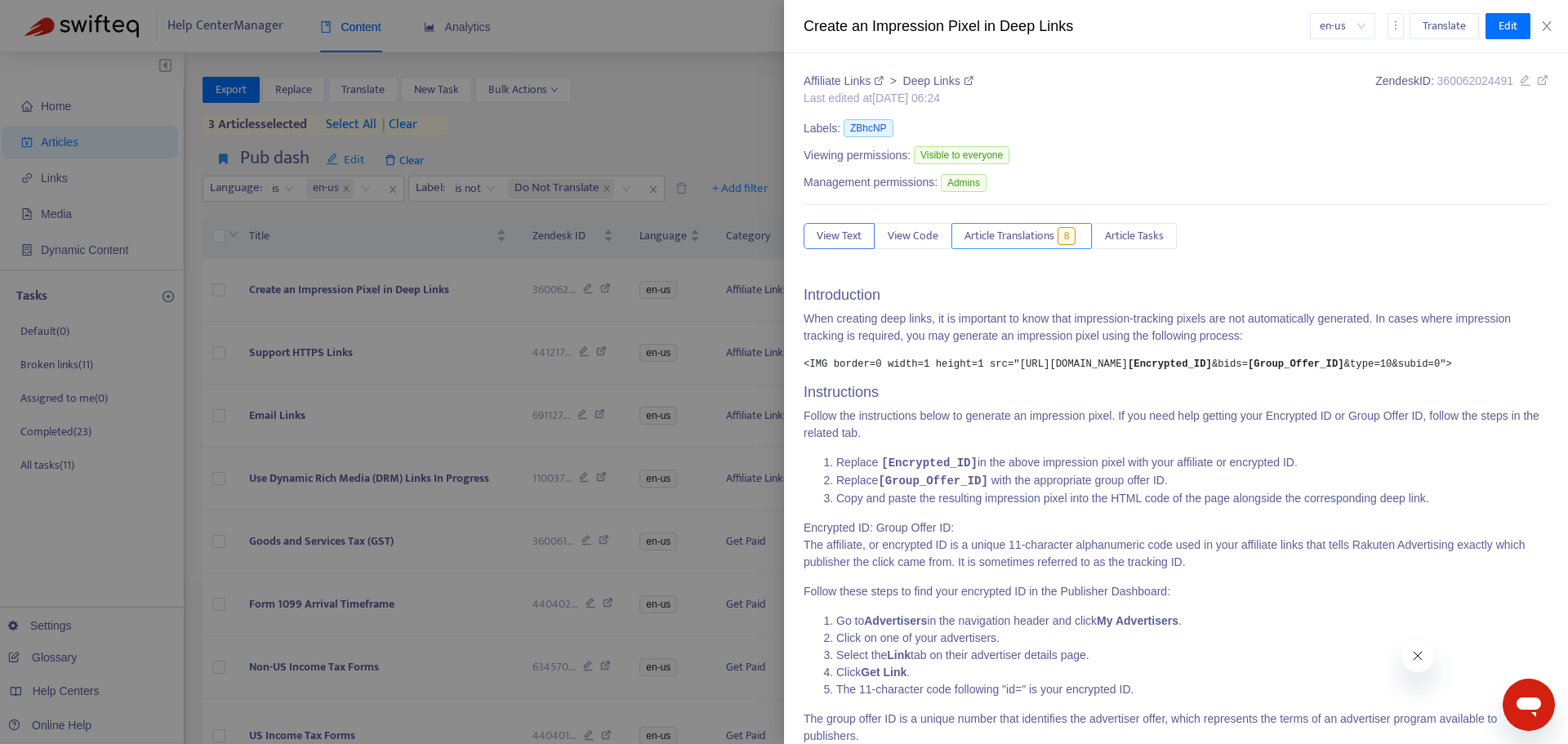
click at [1075, 243] on span "8" at bounding box center [1067, 235] width 19 height 18
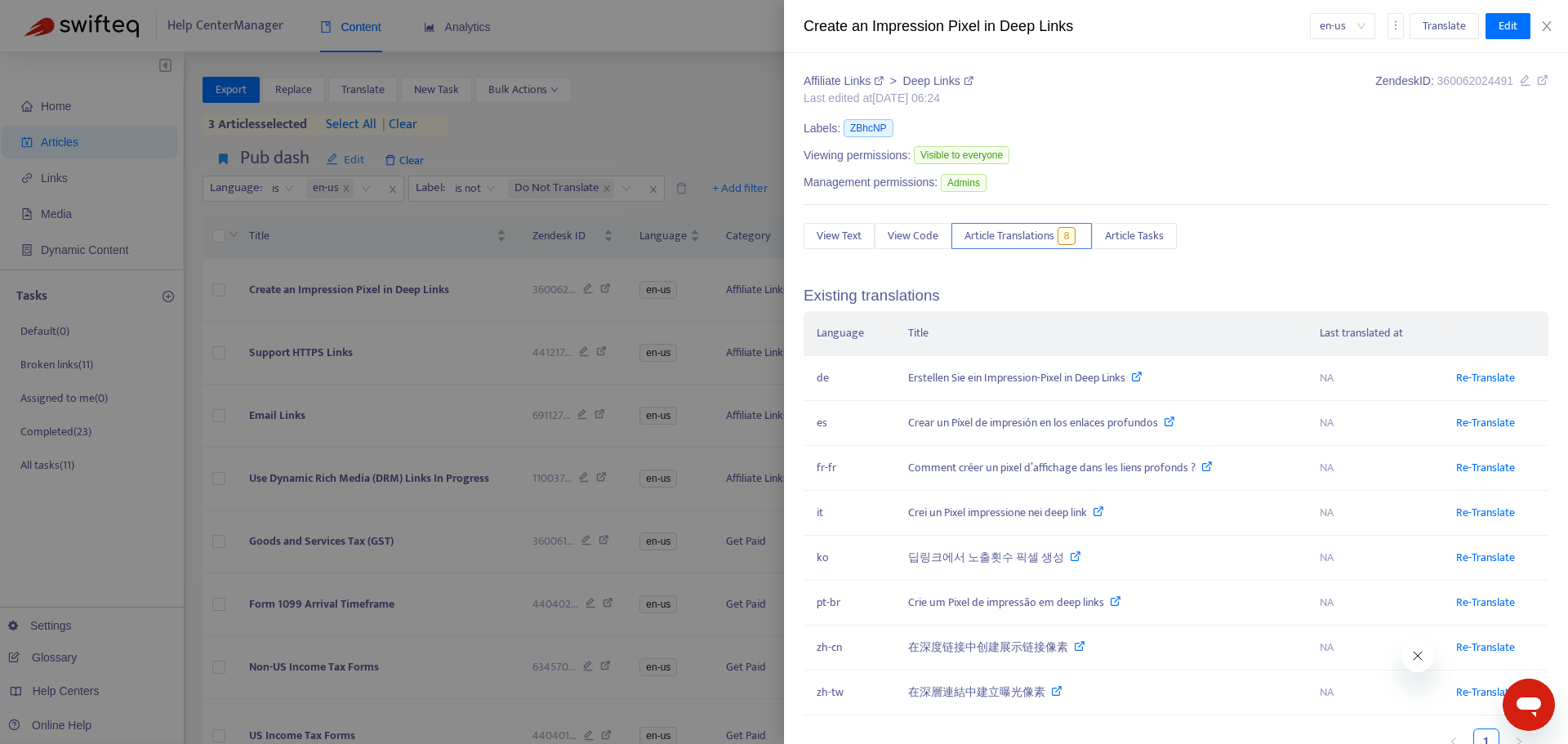
click at [322, 332] on div at bounding box center [784, 372] width 1568 height 744
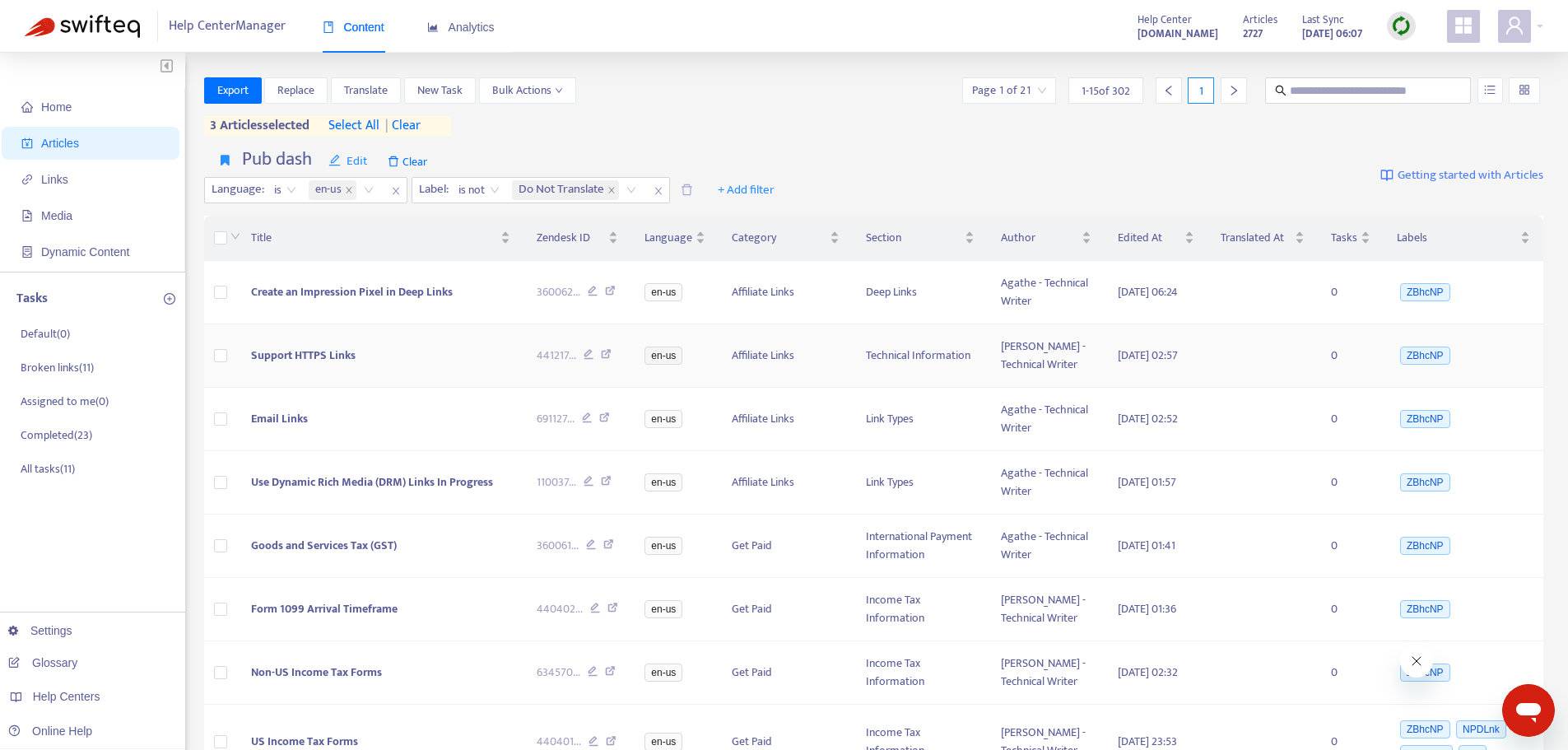
click at [314, 361] on span "Support HTTPS Links" at bounding box center [303, 355] width 105 height 19
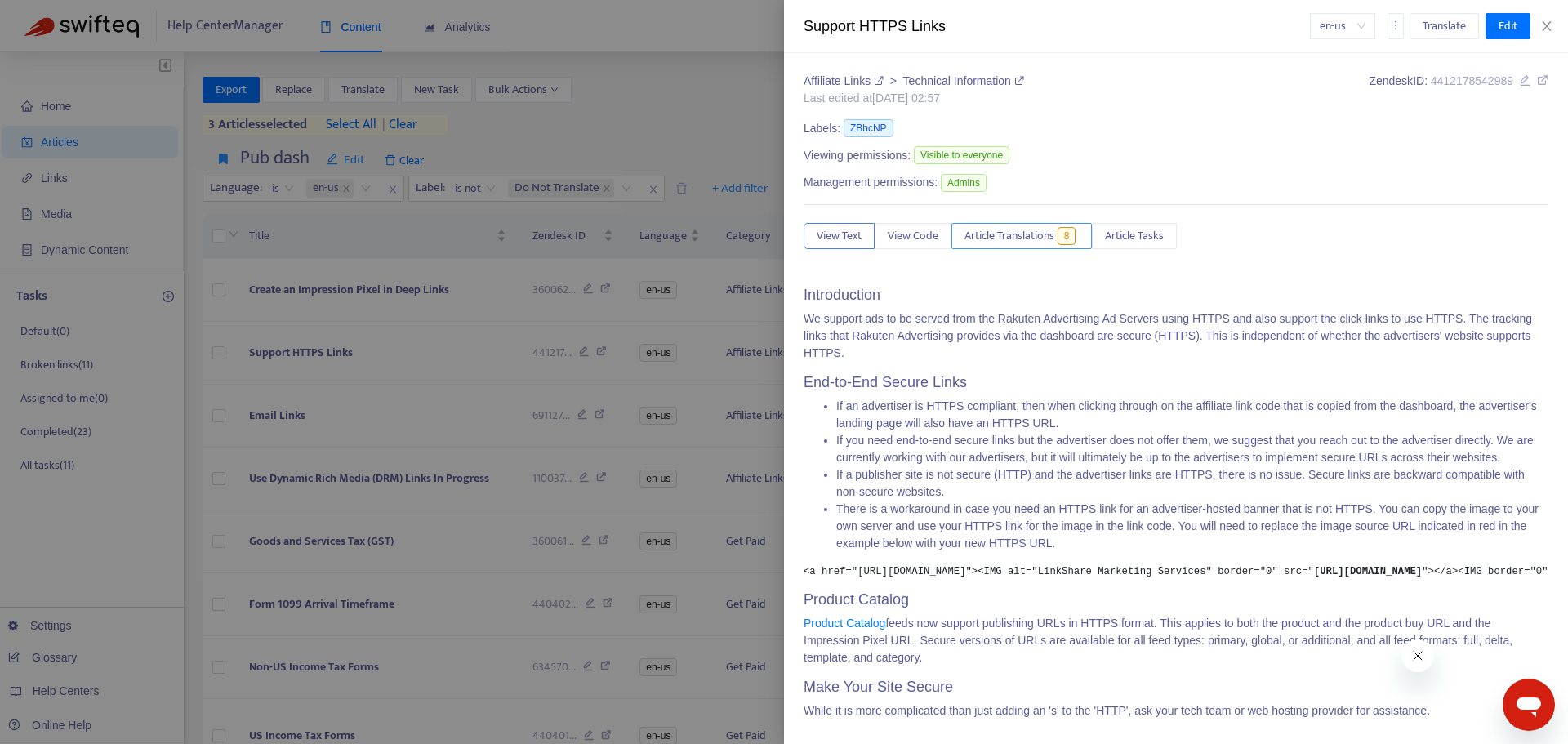
click at [1016, 245] on span "Article Translations" at bounding box center [1010, 235] width 90 height 18
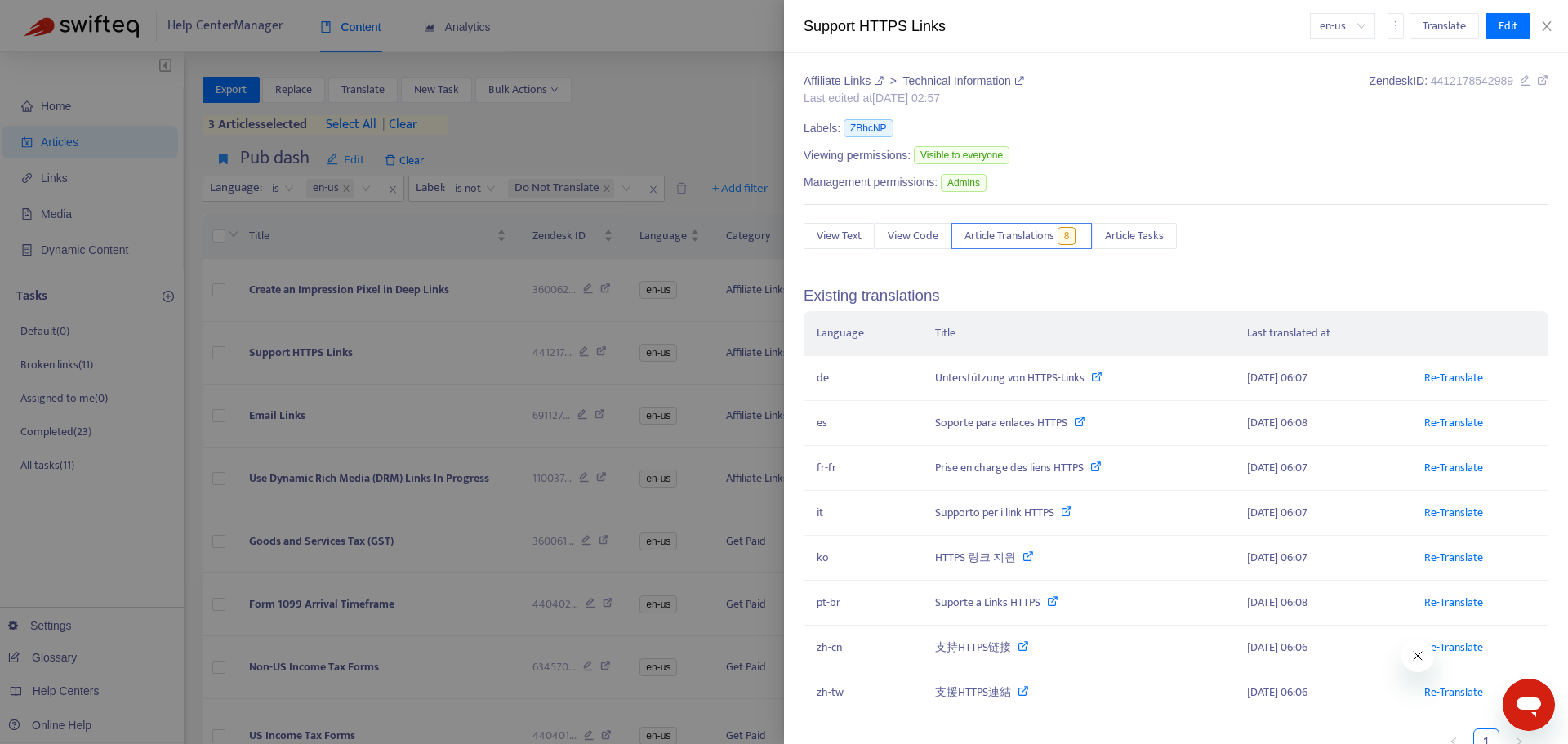
click at [326, 299] on div at bounding box center [784, 372] width 1568 height 744
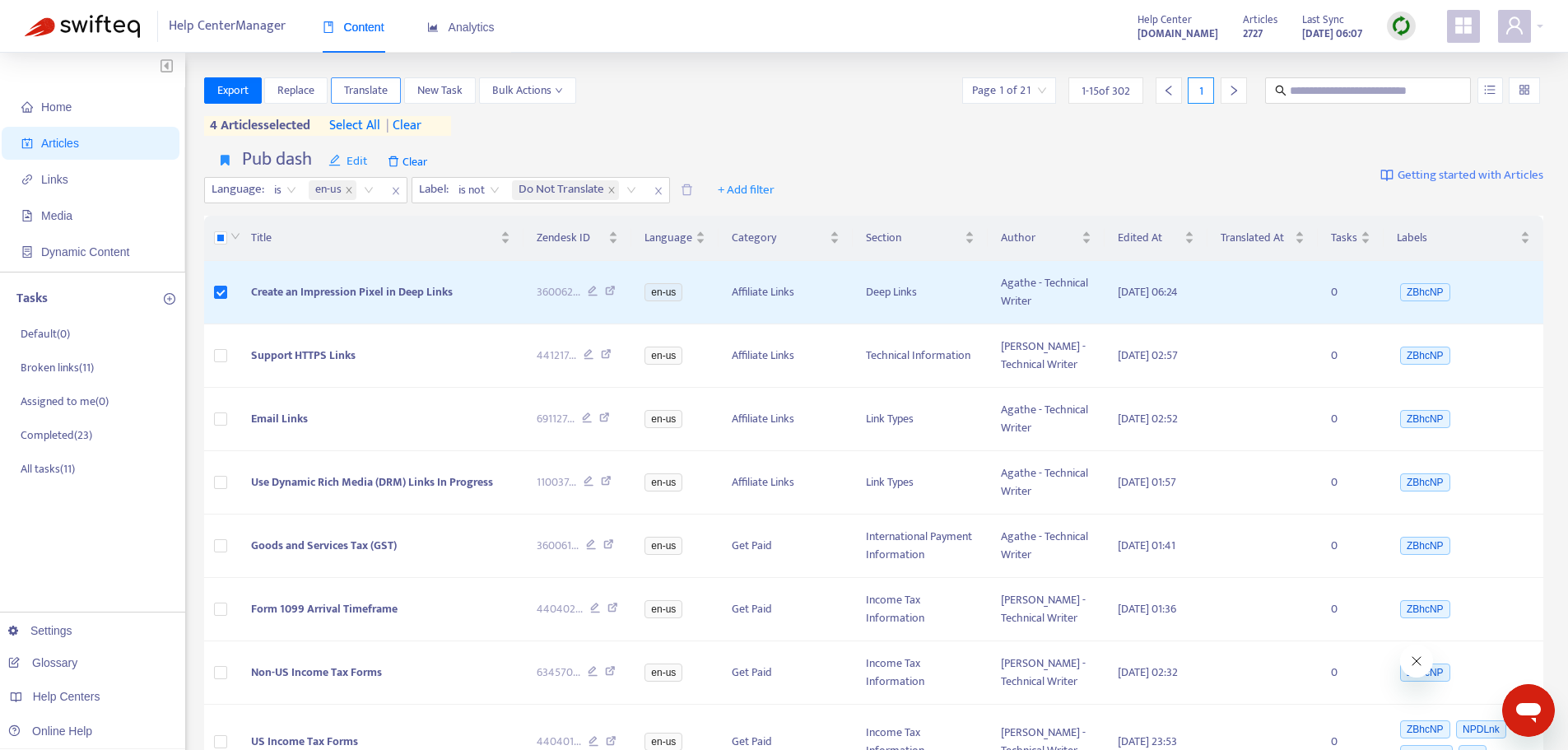
click at [373, 90] on span "Translate" at bounding box center [365, 90] width 43 height 18
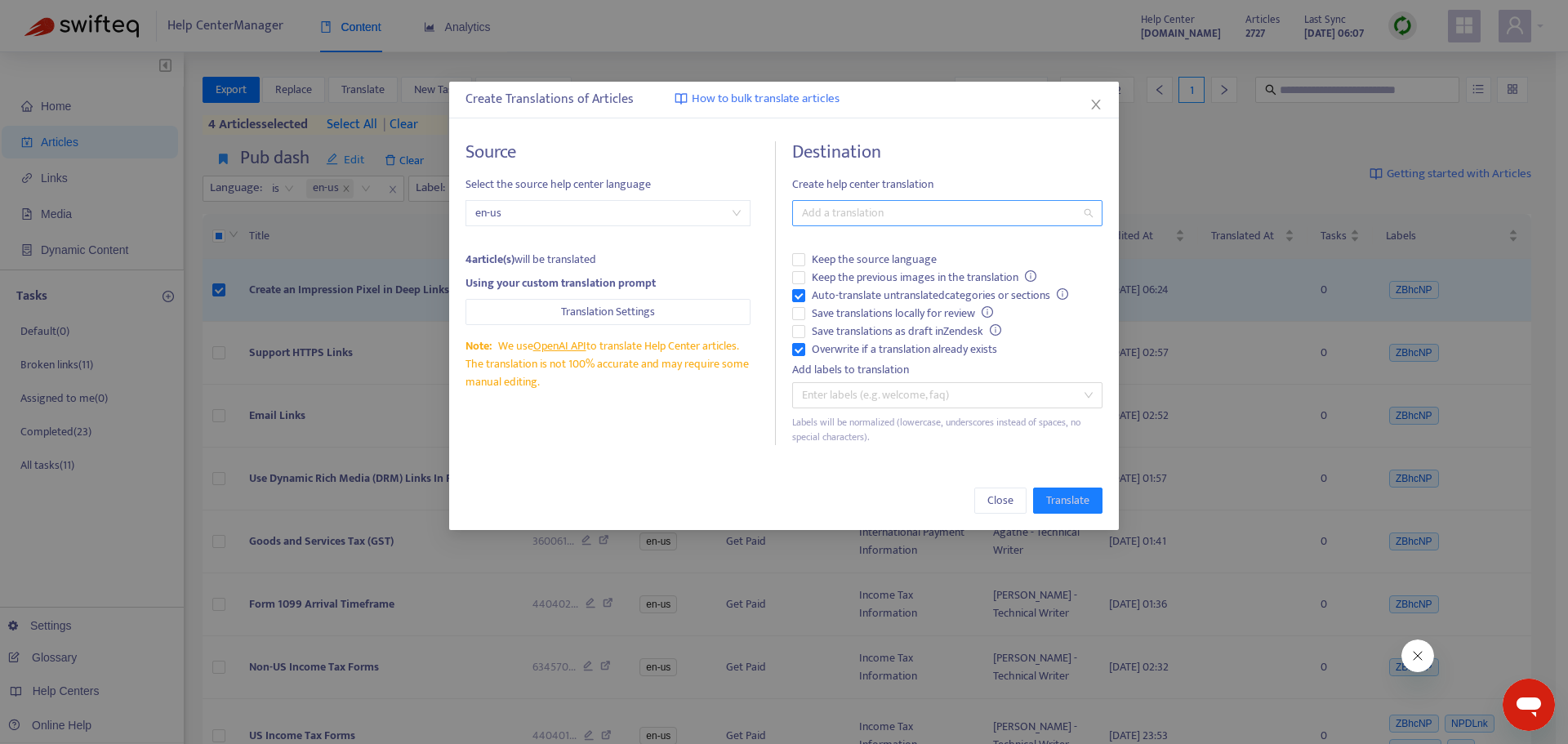
click at [896, 216] on div at bounding box center [939, 213] width 286 height 19
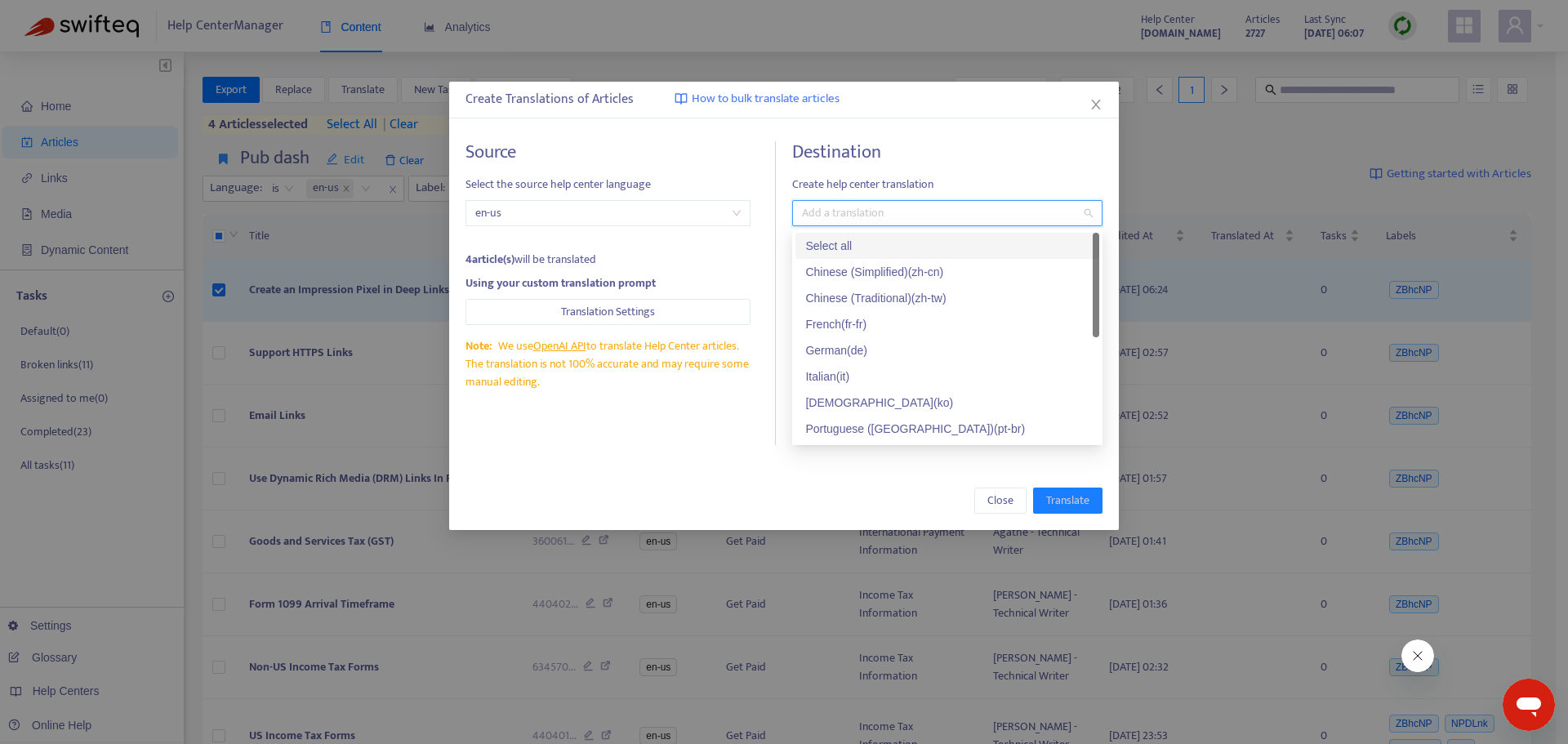
click at [890, 242] on div "Select all" at bounding box center [947, 245] width 284 height 18
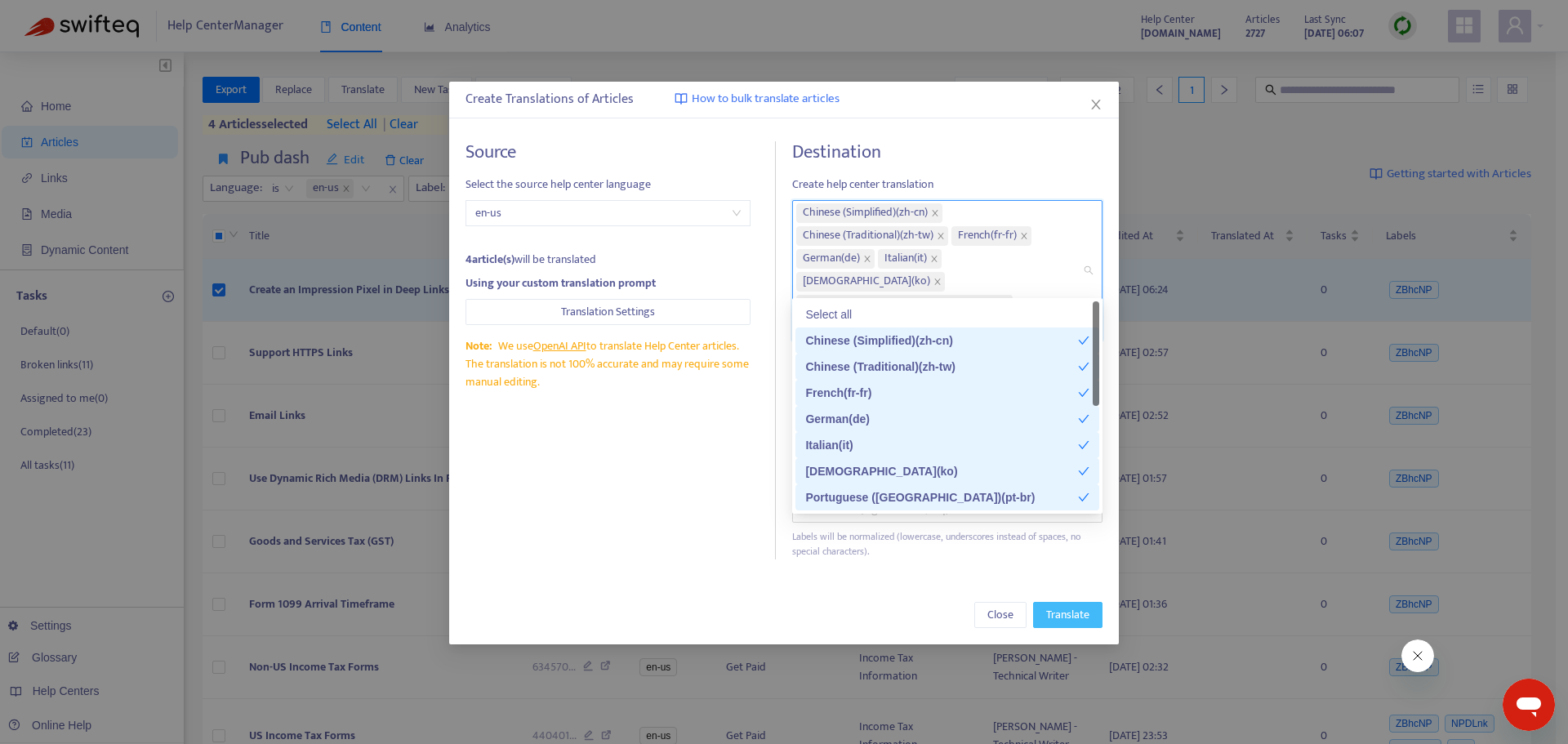
click at [1070, 607] on span "Translate" at bounding box center [1068, 615] width 43 height 18
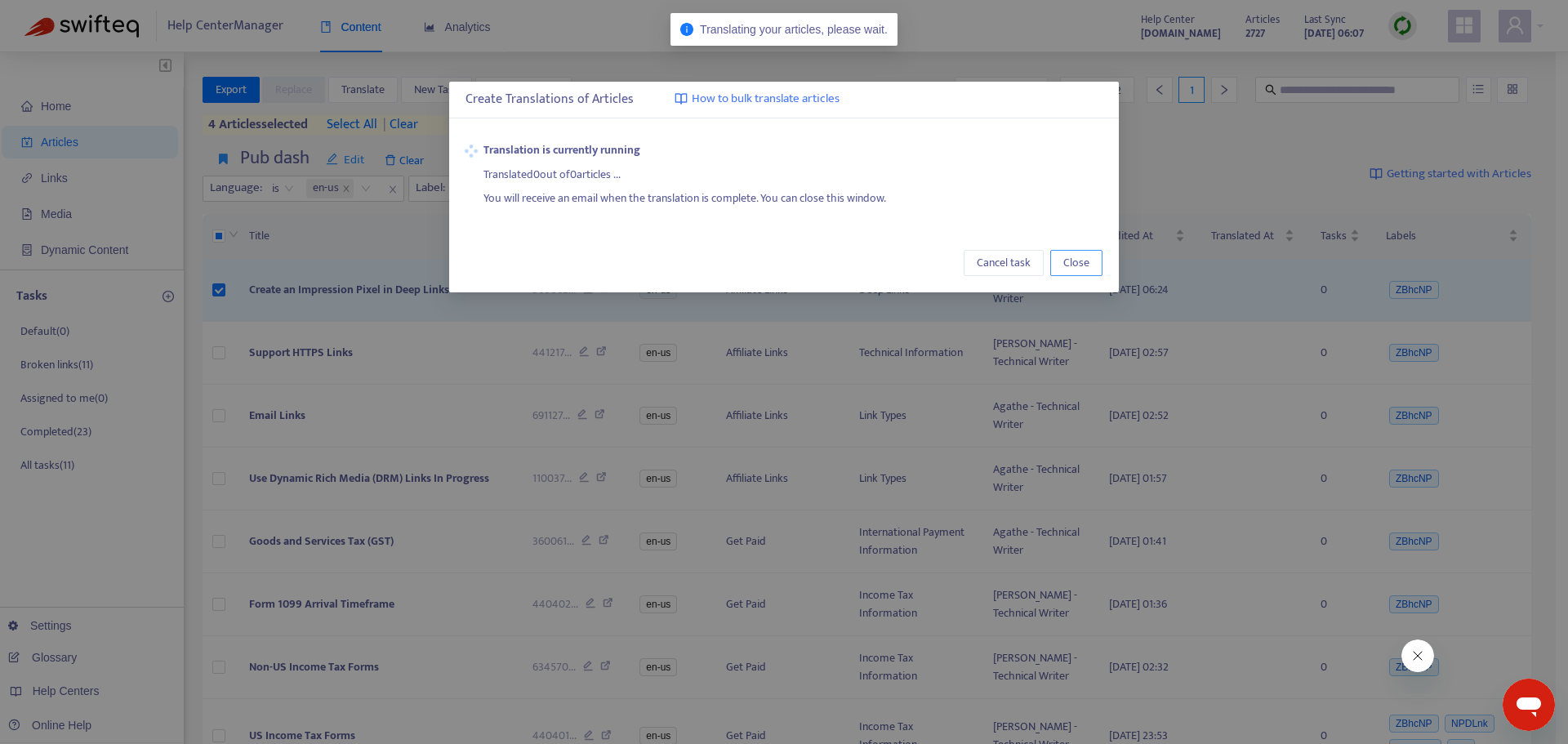
click at [1091, 267] on button "Close" at bounding box center [1076, 262] width 52 height 26
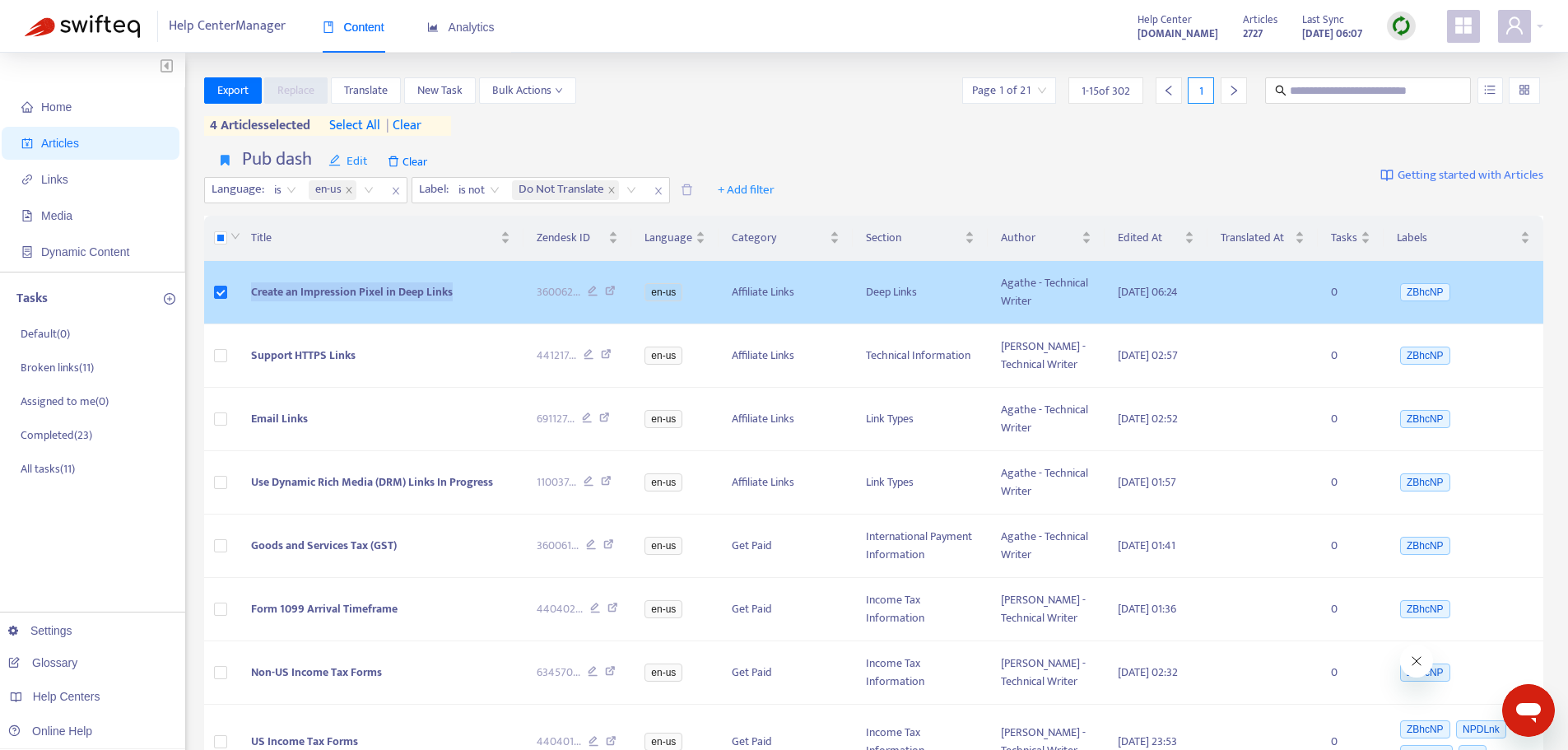
drag, startPoint x: 454, startPoint y: 299, endPoint x: 243, endPoint y: 300, distance: 211.0
click at [243, 300] on td "Create an Impression Pixel in Deep Links" at bounding box center [380, 293] width 285 height 64
copy span "Create an Impression Pixel in Deep Links"
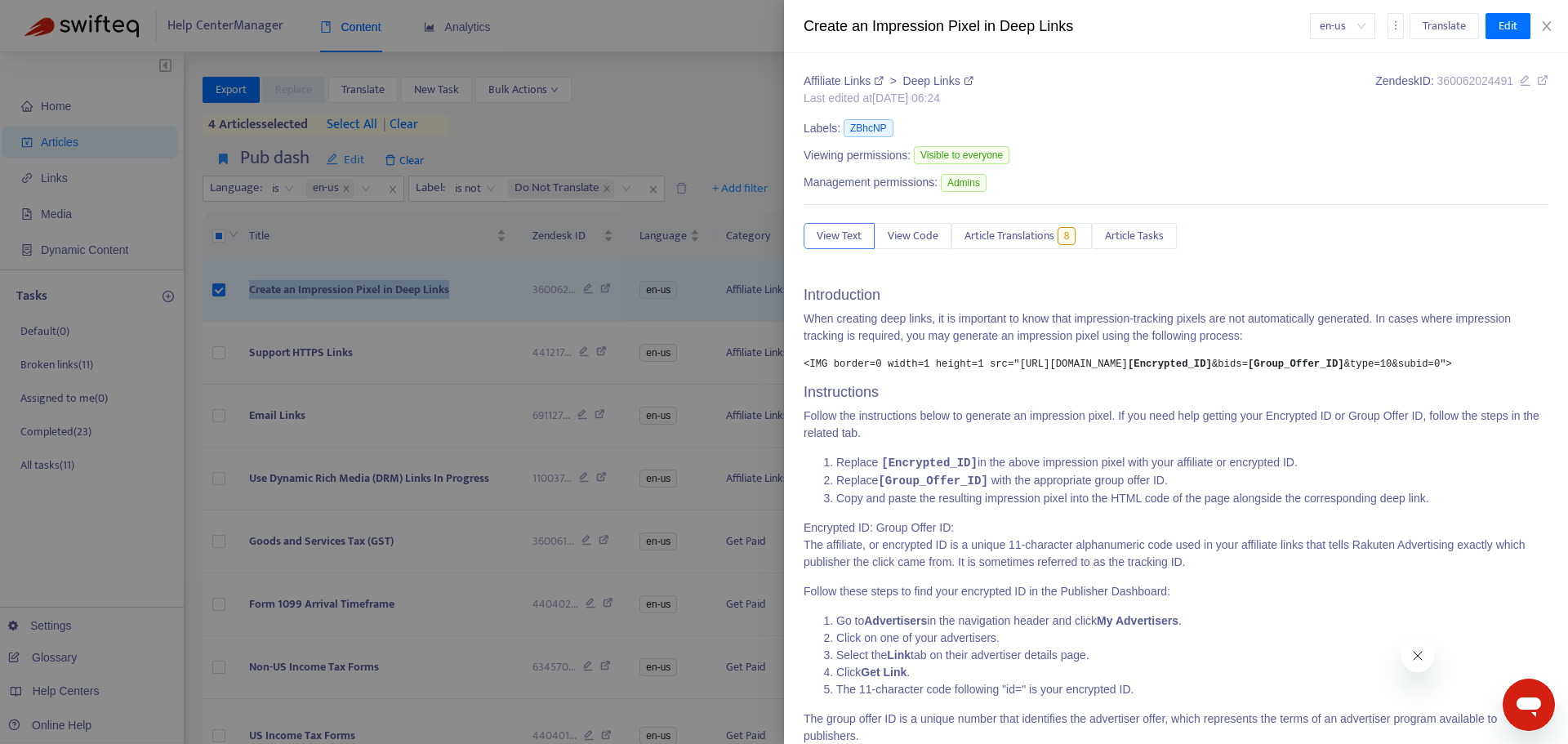
click at [121, 677] on div at bounding box center [784, 372] width 1568 height 744
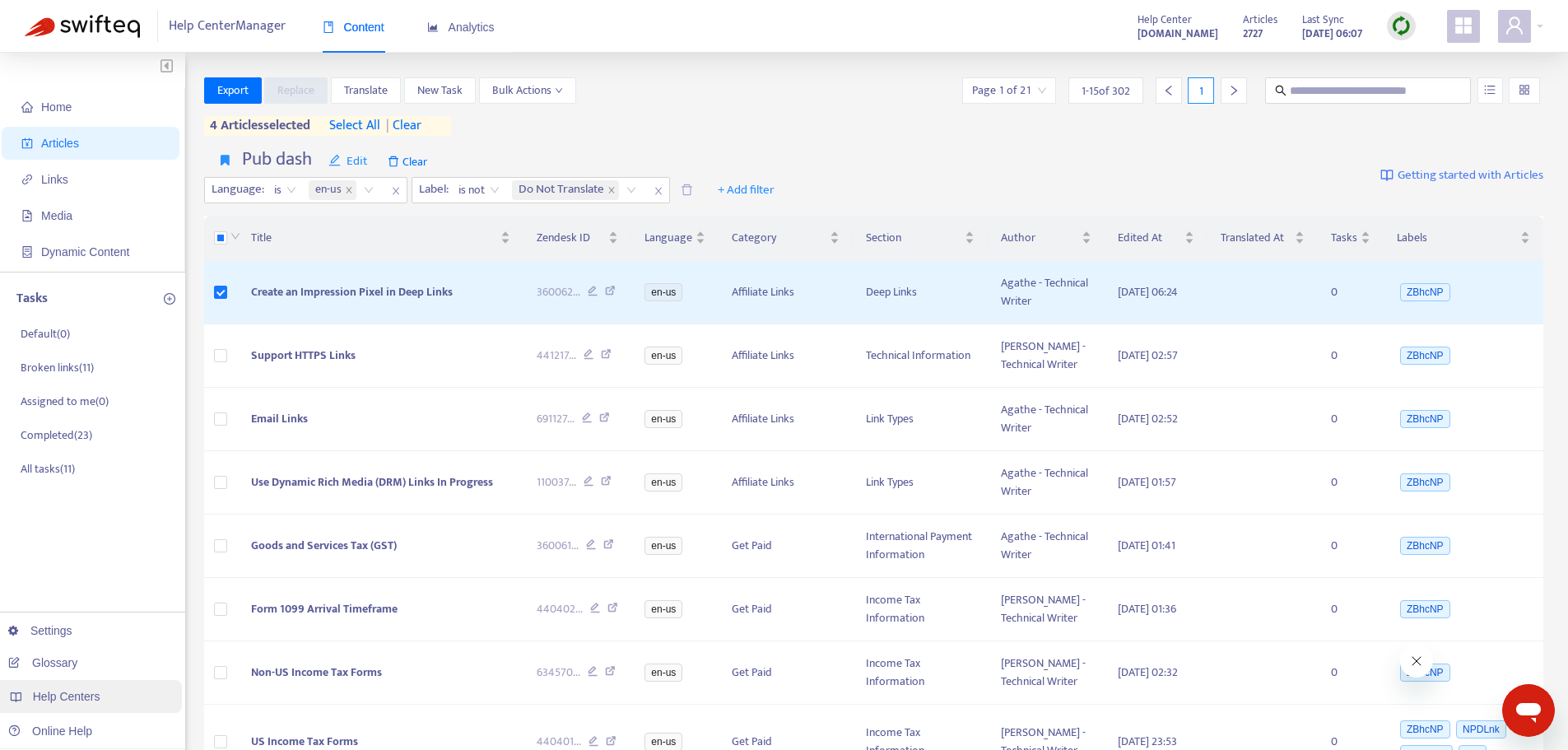
click at [64, 698] on span "Help Centers" at bounding box center [66, 696] width 67 height 13
click at [79, 692] on span "Help Centers" at bounding box center [66, 696] width 67 height 13
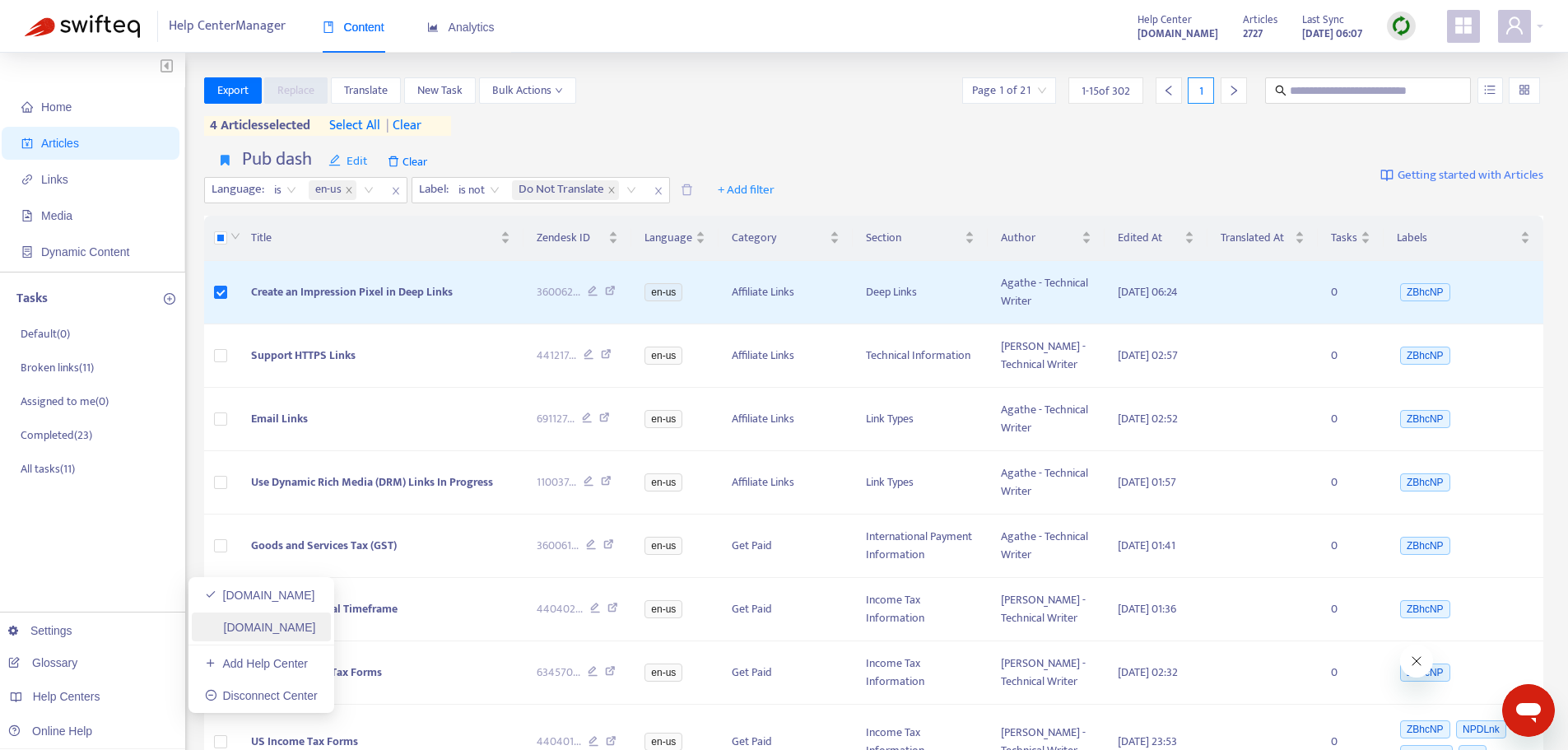
click at [243, 628] on link "[DOMAIN_NAME]" at bounding box center [260, 627] width 111 height 13
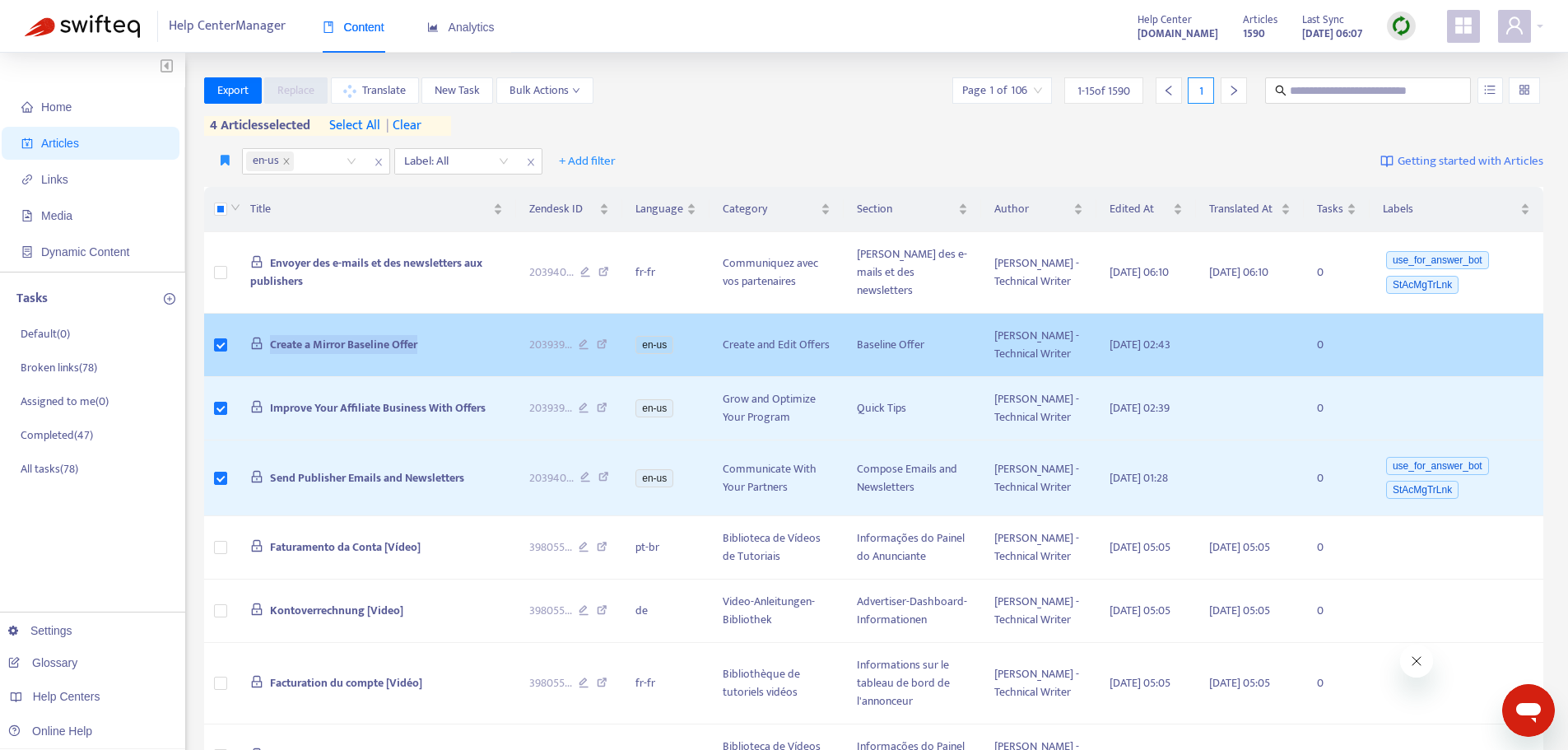
drag, startPoint x: 443, startPoint y: 354, endPoint x: 255, endPoint y: 334, distance: 189.1
click at [255, 334] on td "Create a Mirror Baseline Offer" at bounding box center [376, 345] width 279 height 64
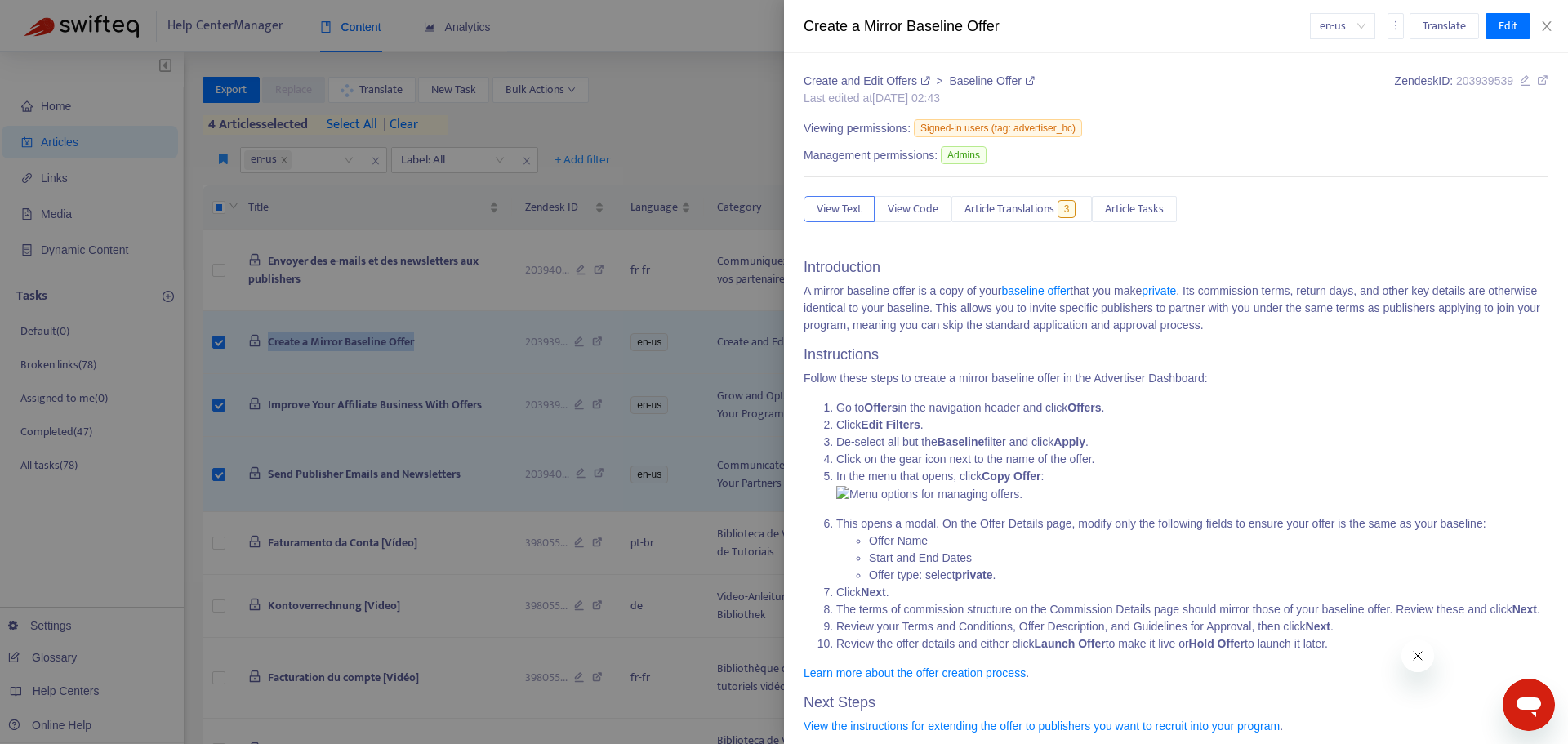
click at [358, 490] on div at bounding box center [784, 372] width 1568 height 744
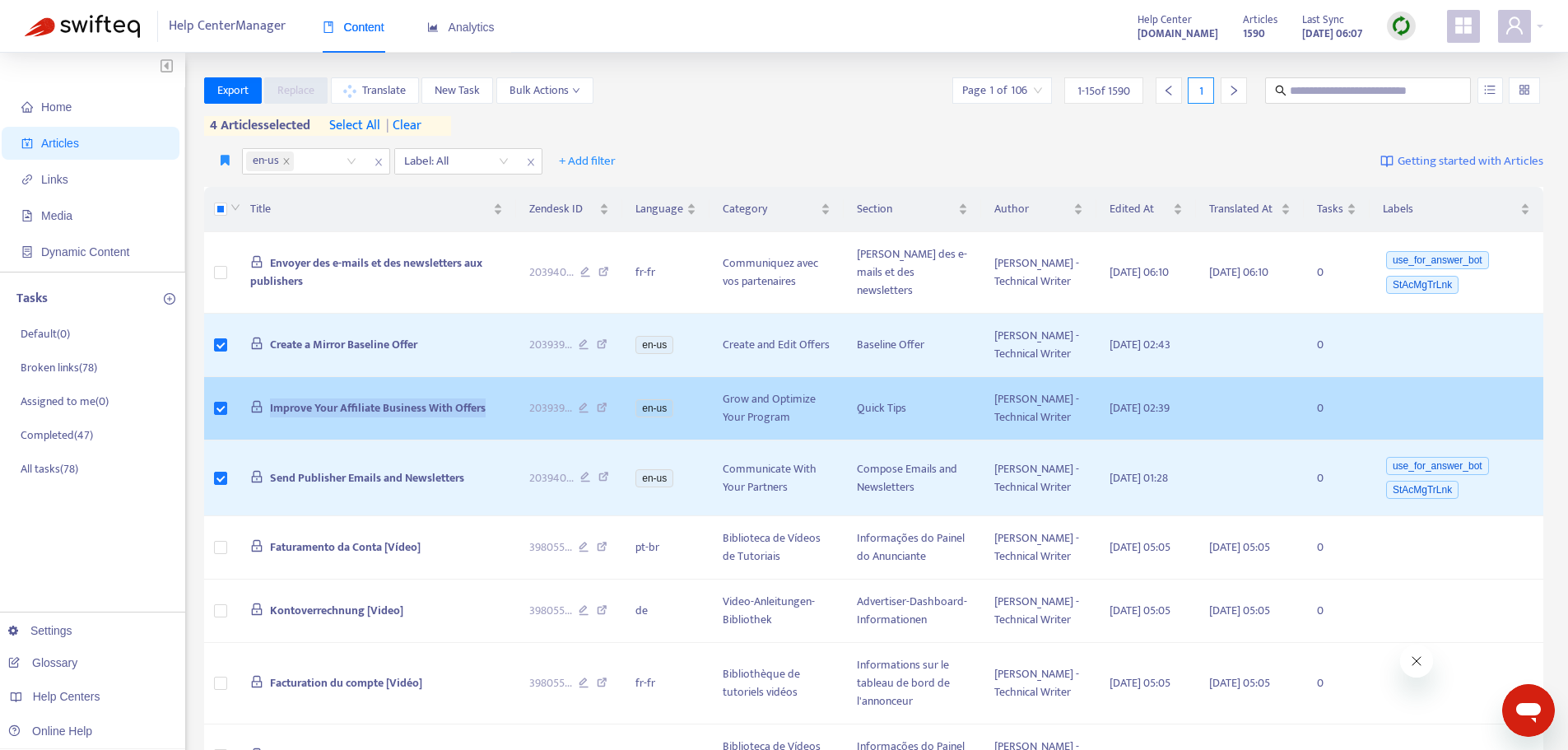
drag, startPoint x: 490, startPoint y: 433, endPoint x: 267, endPoint y: 432, distance: 223.0
click at [267, 432] on td "Improve Your Affiliate Business With Offers" at bounding box center [376, 409] width 279 height 64
copy span "Improve Your Affiliate Business With Offers"
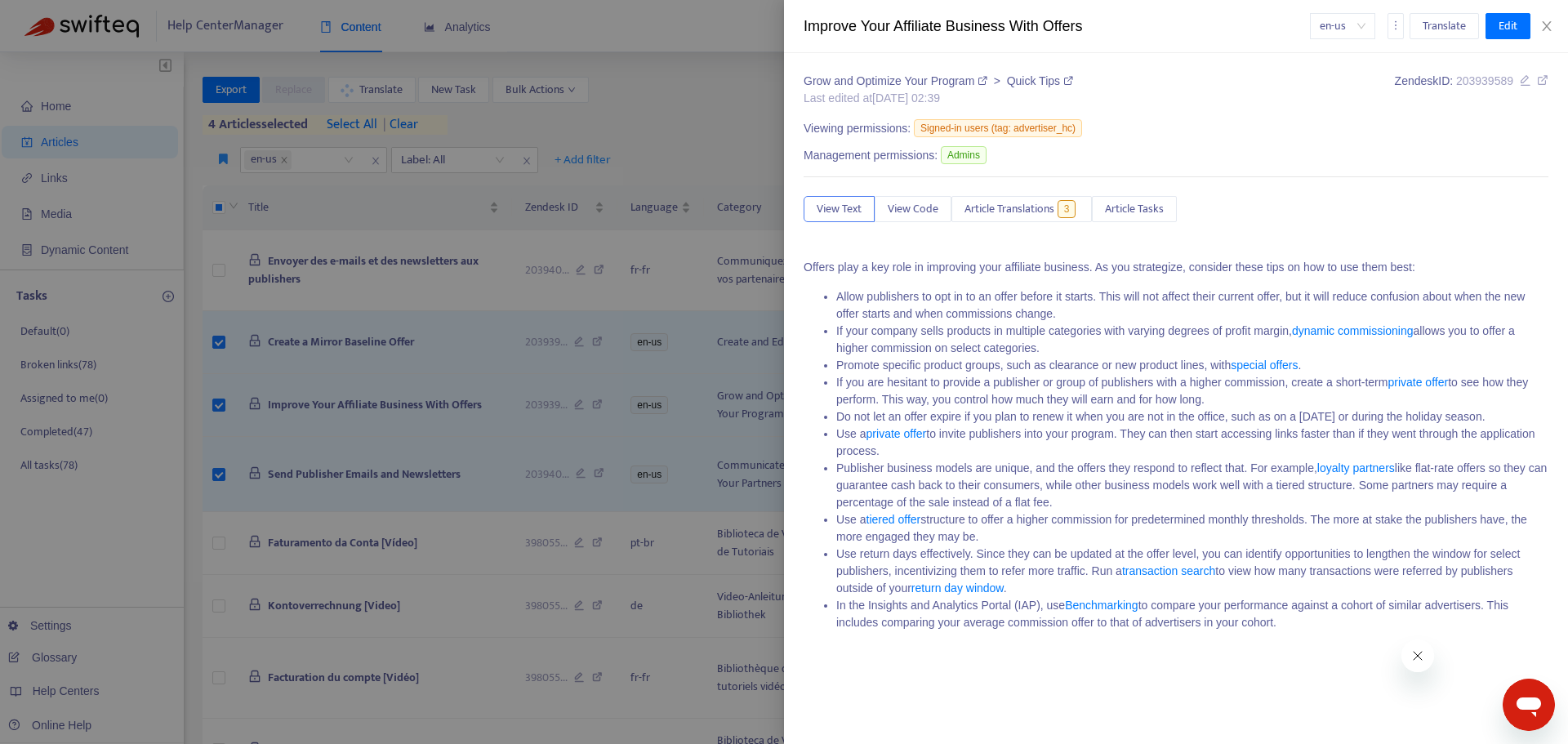
click at [376, 509] on div at bounding box center [784, 372] width 1568 height 744
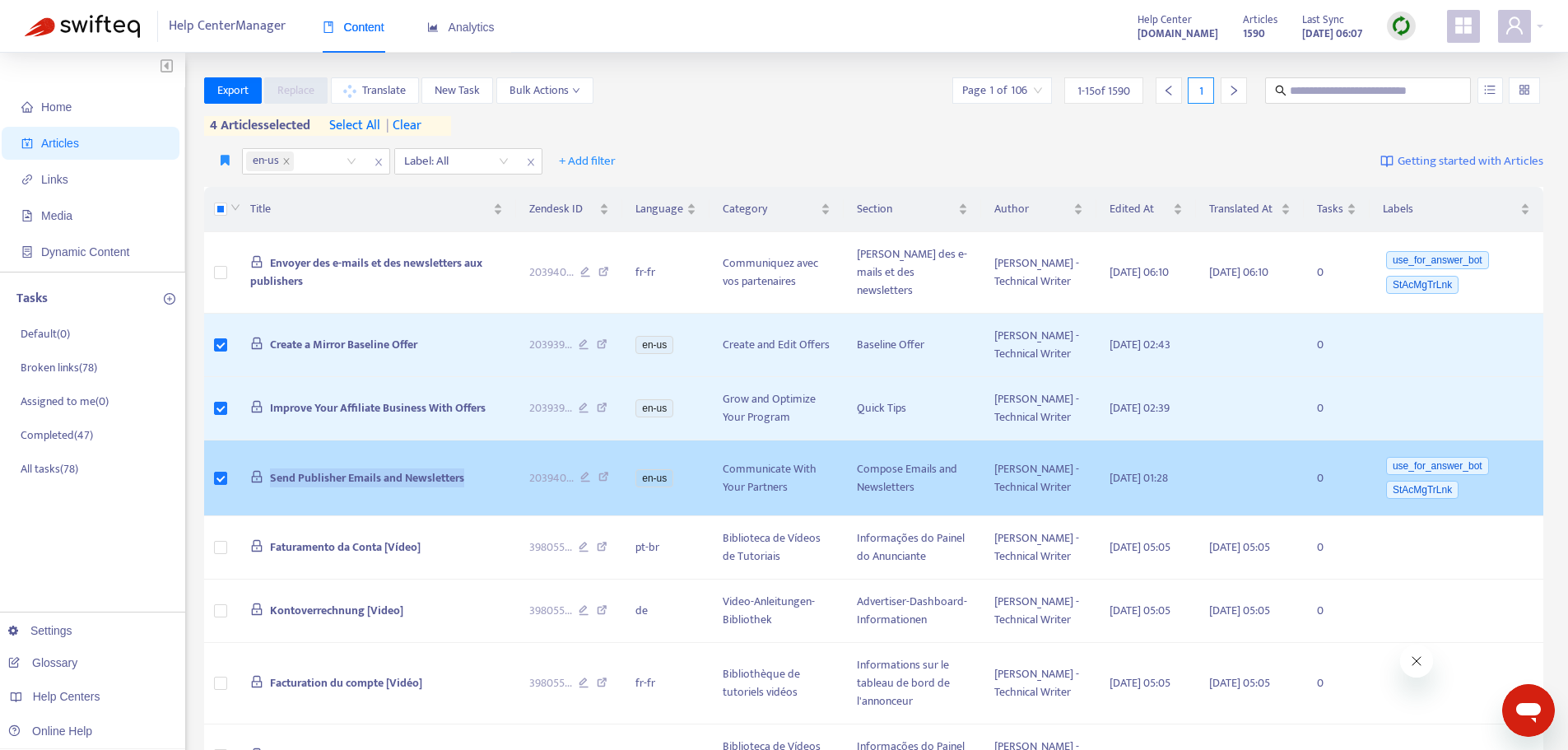
drag, startPoint x: 491, startPoint y: 521, endPoint x: 245, endPoint y: 523, distance: 246.0
click at [245, 516] on td "Send Publisher Emails and Newsletters" at bounding box center [376, 478] width 279 height 76
copy span "Send Publisher Emails and Newsletters"
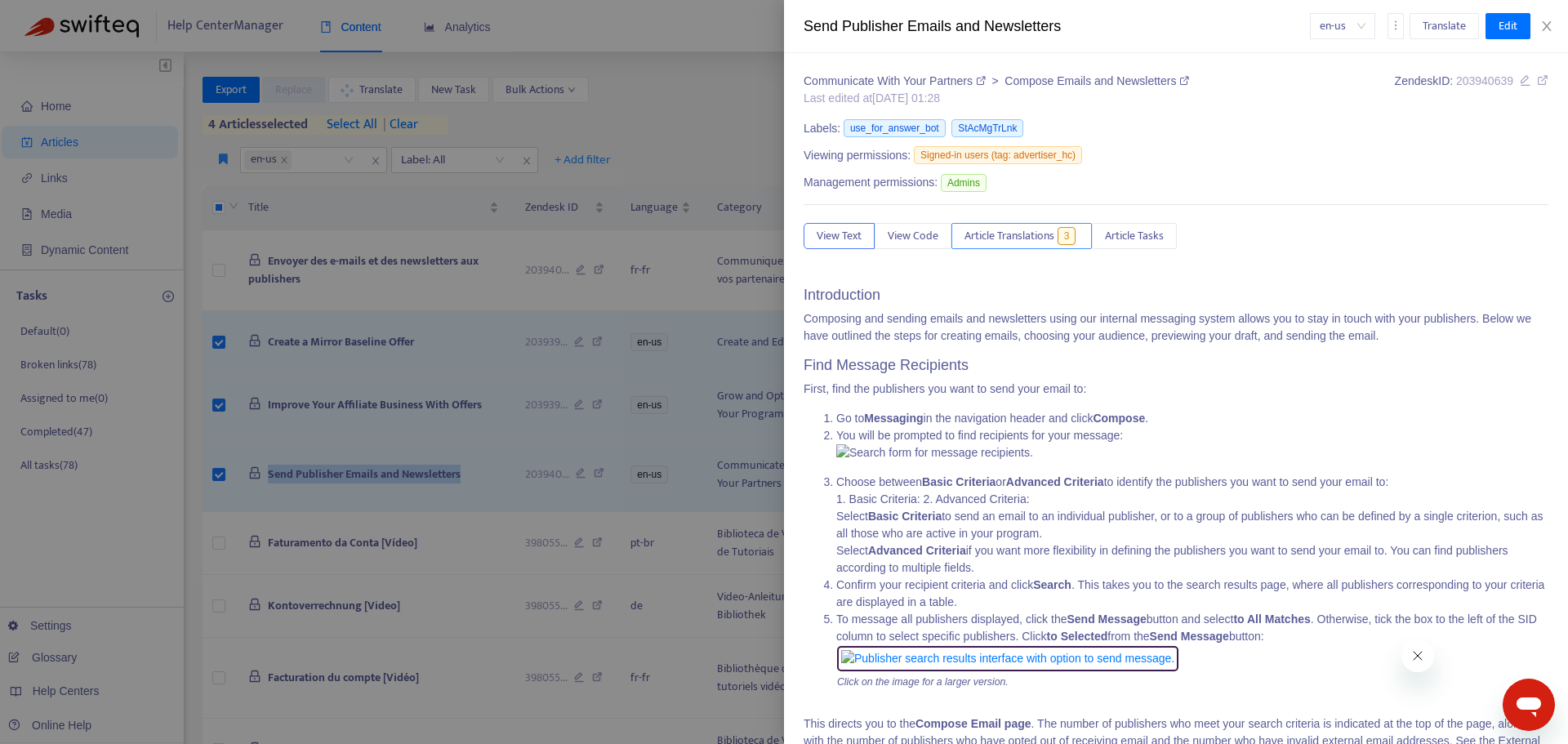
click at [1032, 241] on span "Article Translations" at bounding box center [1010, 235] width 90 height 18
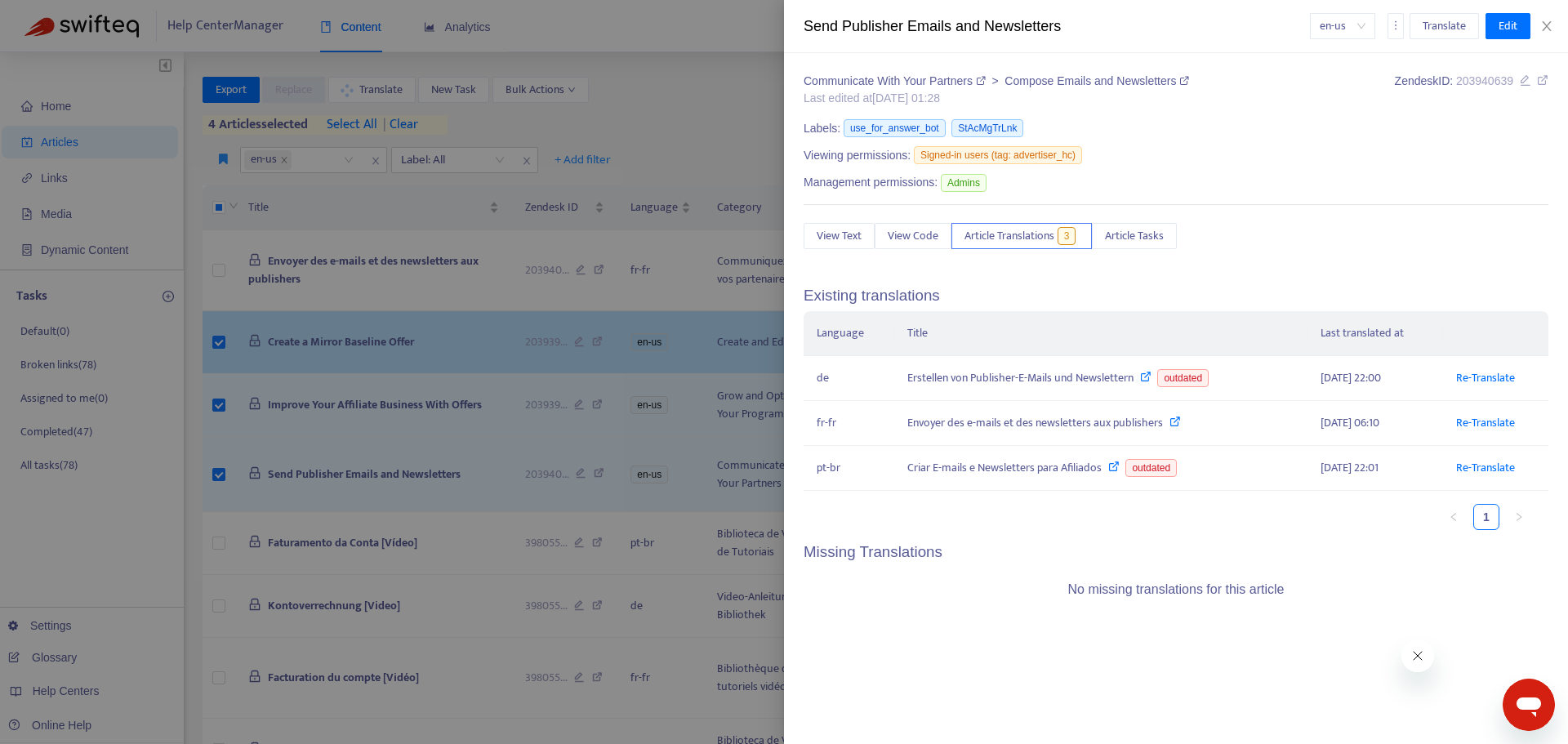
click at [413, 323] on div at bounding box center [784, 372] width 1568 height 744
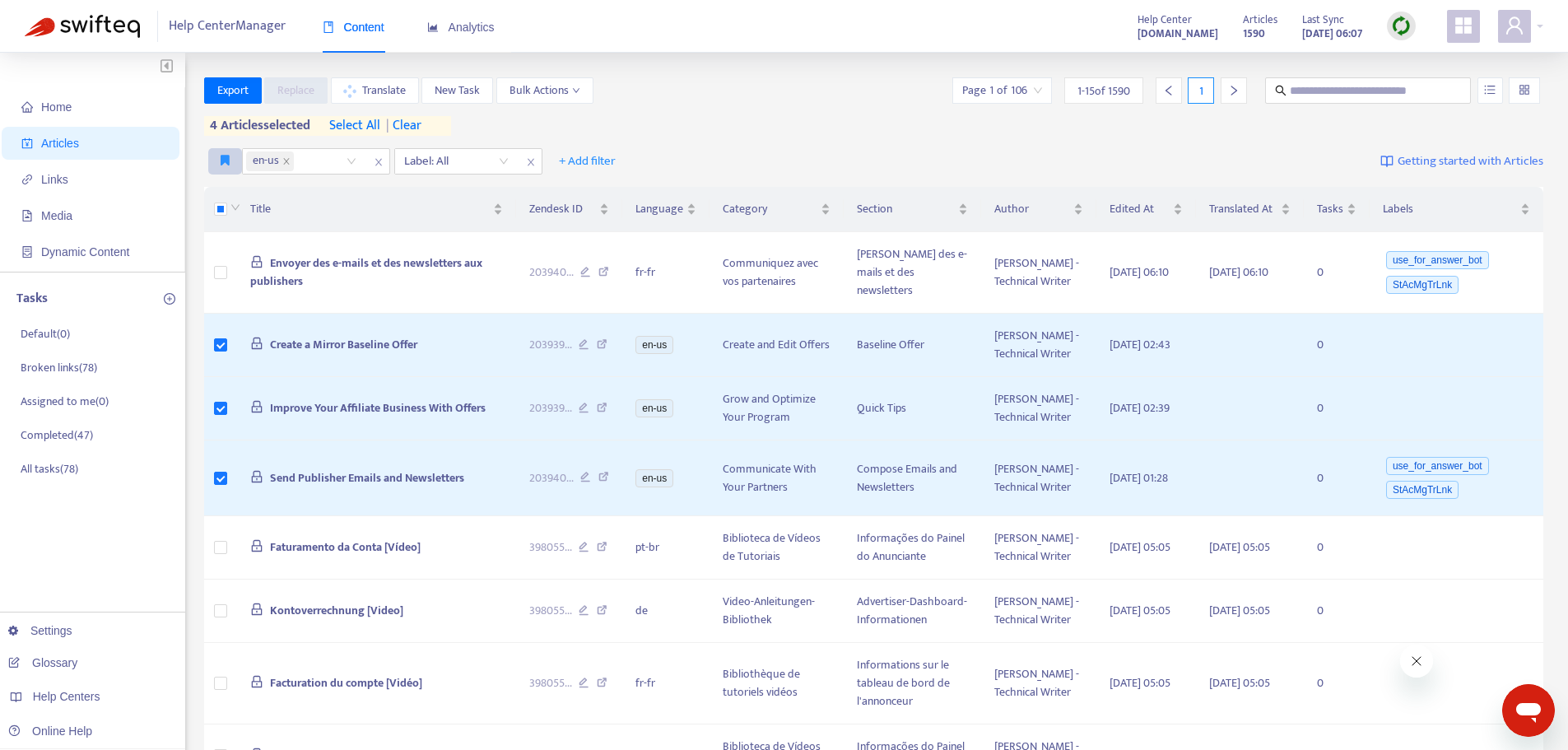
click at [222, 156] on icon "button" at bounding box center [225, 160] width 9 height 13
click at [225, 190] on span "Ad dash" at bounding box center [241, 194] width 39 height 18
